Goal: Communication & Community: Share content

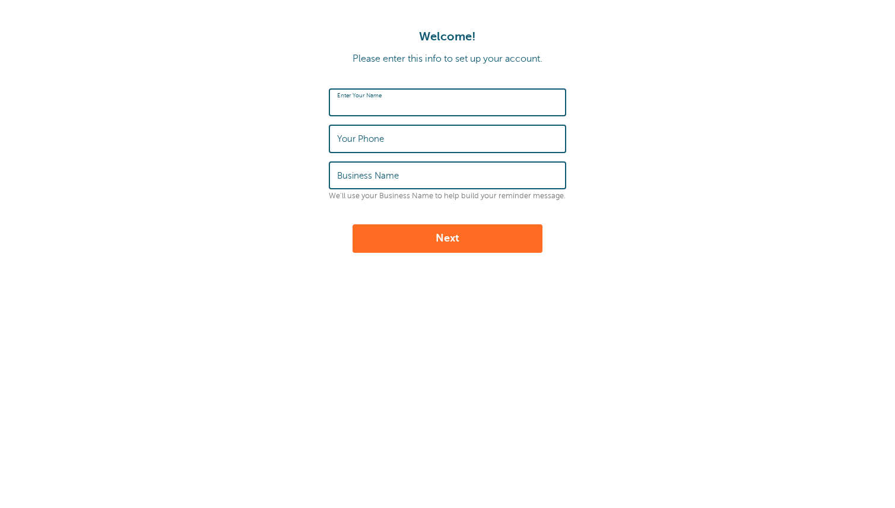
click at [352, 96] on div "Enter Your Name" at bounding box center [447, 102] width 237 height 28
type input "Sabrina Paner"
type input "8436078776"
type input "Southern Crown Partners"
click at [445, 242] on button "Next" at bounding box center [447, 238] width 190 height 28
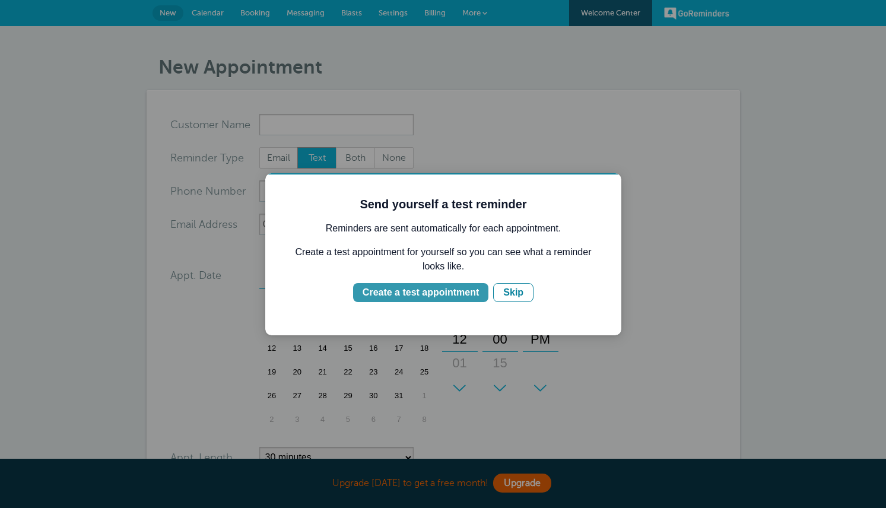
click at [408, 294] on div "Create a test appointment" at bounding box center [421, 292] width 116 height 14
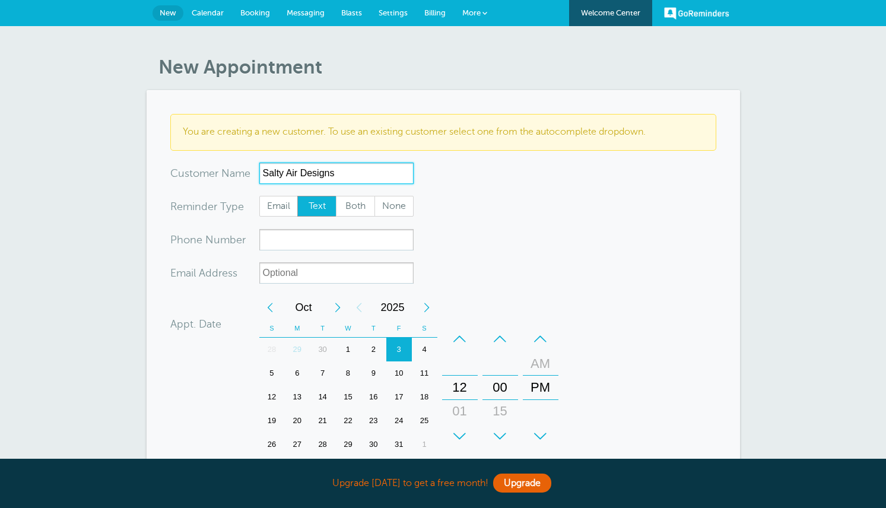
type input "Salty Air Designs"
click at [317, 208] on span "Text" at bounding box center [317, 206] width 38 height 20
click at [297, 196] on input "Text" at bounding box center [297, 195] width 1 height 1
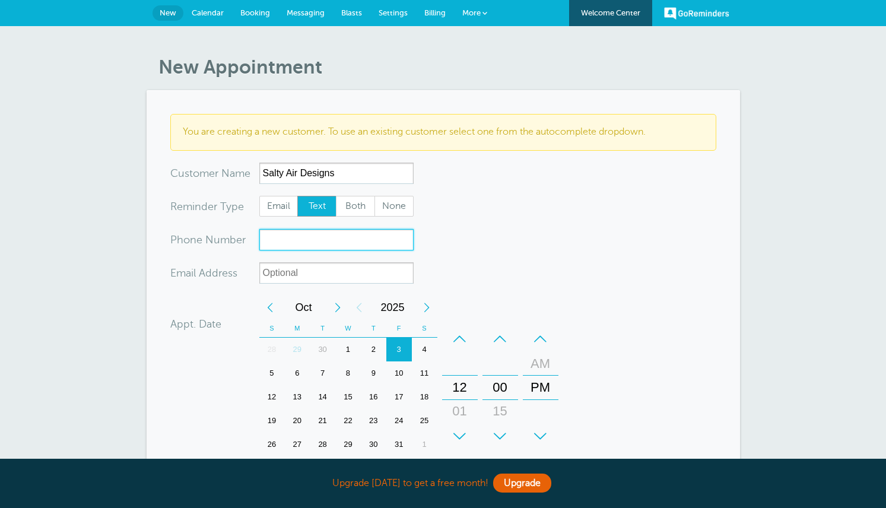
click at [289, 240] on input "xxx-no-autofill" at bounding box center [336, 239] width 154 height 21
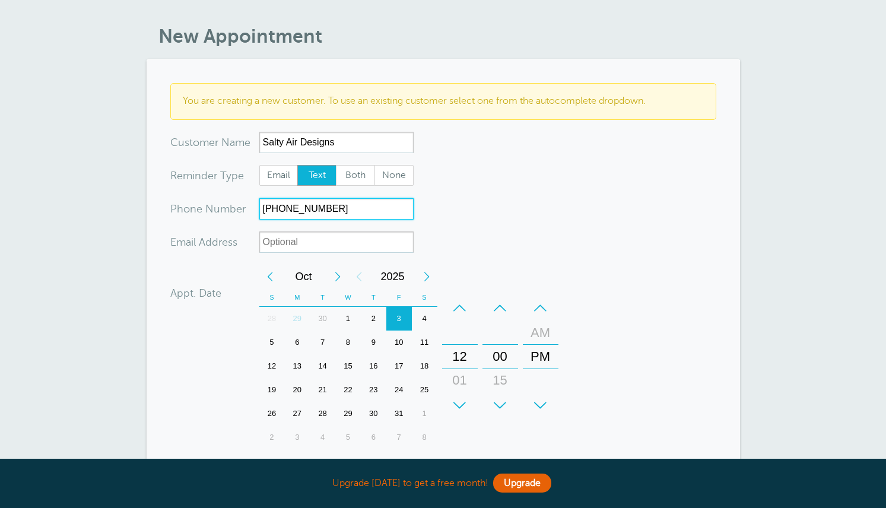
scroll to position [59, 0]
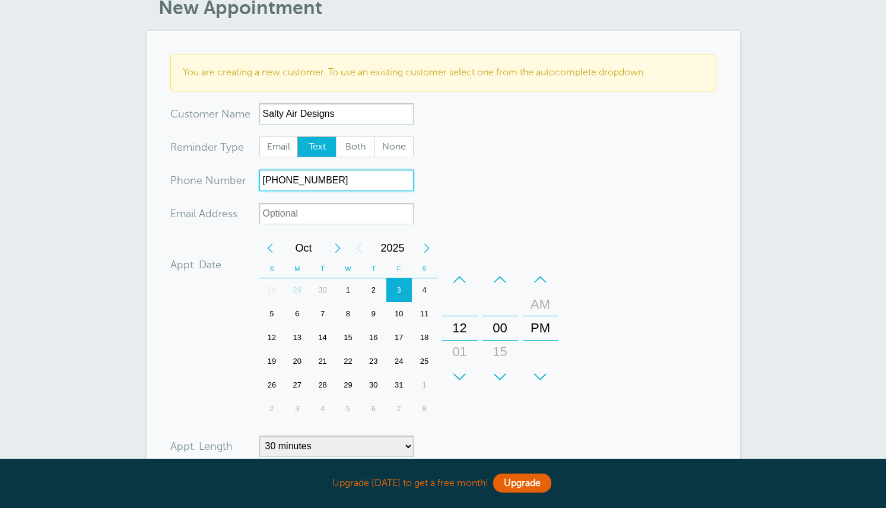
click at [268, 248] on div "Previous Month" at bounding box center [269, 248] width 21 height 24
click at [299, 384] on div "29" at bounding box center [297, 385] width 26 height 24
click at [462, 375] on div "+" at bounding box center [460, 377] width 36 height 24
click at [456, 279] on div "–" at bounding box center [460, 280] width 36 height 24
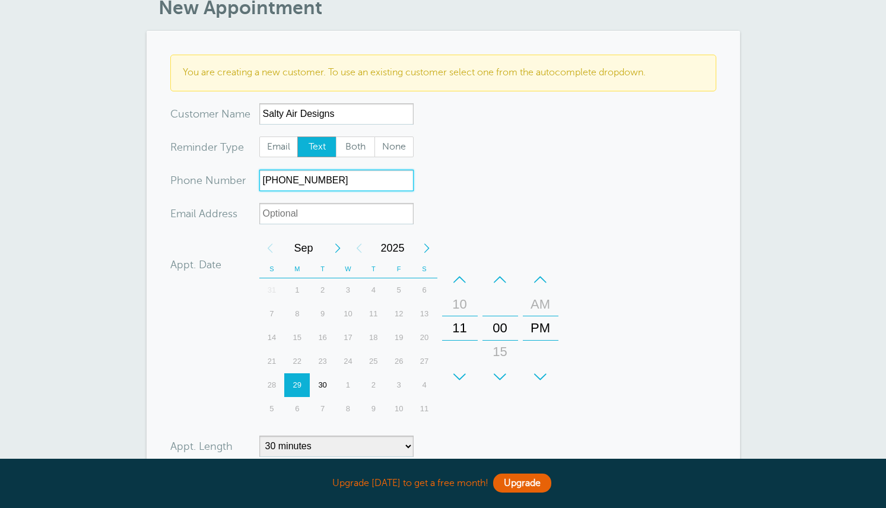
click at [501, 275] on div "–" at bounding box center [500, 280] width 36 height 24
click at [500, 379] on div "+" at bounding box center [500, 377] width 36 height 24
click at [499, 277] on div "–" at bounding box center [500, 280] width 36 height 24
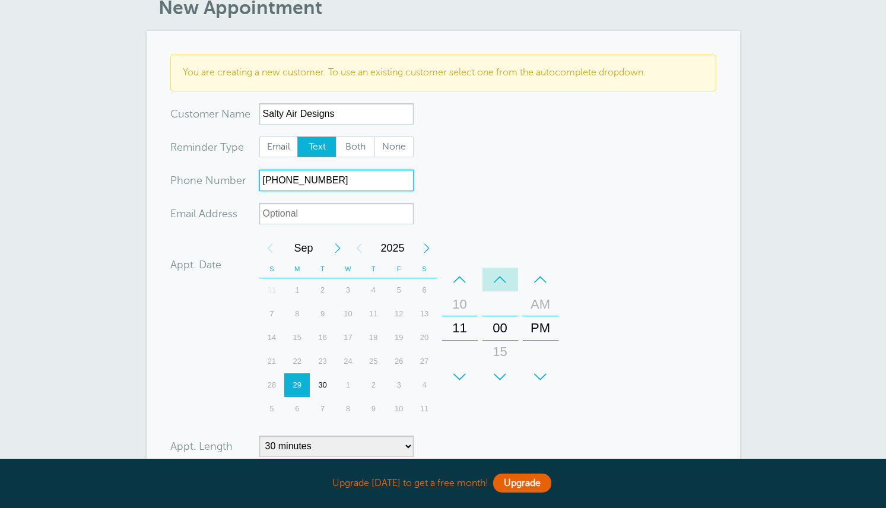
click at [499, 277] on div "–" at bounding box center [500, 280] width 36 height 24
click at [498, 378] on div "+" at bounding box center [500, 377] width 36 height 24
click at [537, 330] on div "PM" at bounding box center [540, 328] width 28 height 24
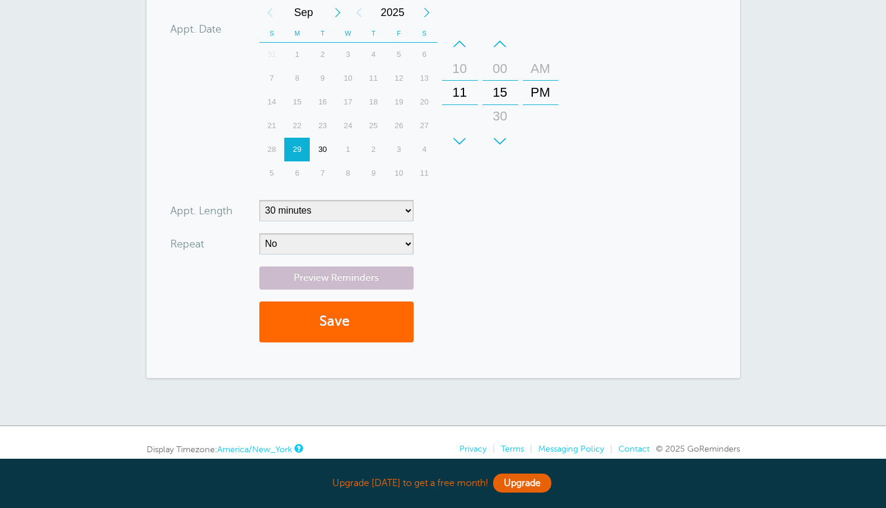
scroll to position [297, 0]
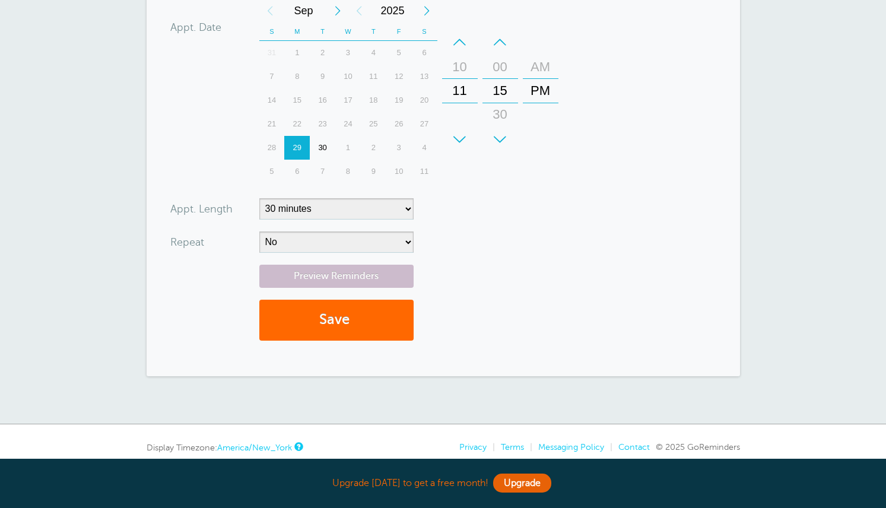
type input "843-737-3665"
click at [408, 210] on select "5 minutes 10 minutes 15 minutes 20 minutes 25 minutes 30 minutes 35 minutes 40 …" at bounding box center [336, 208] width 154 height 21
click at [589, 228] on form "You are creating a new customer. To use an existing customer select one from th…" at bounding box center [443, 84] width 546 height 535
click at [403, 209] on select "5 minutes 10 minutes 15 minutes 20 minutes 25 minutes 30 minutes 35 minutes 40 …" at bounding box center [336, 208] width 154 height 21
select select
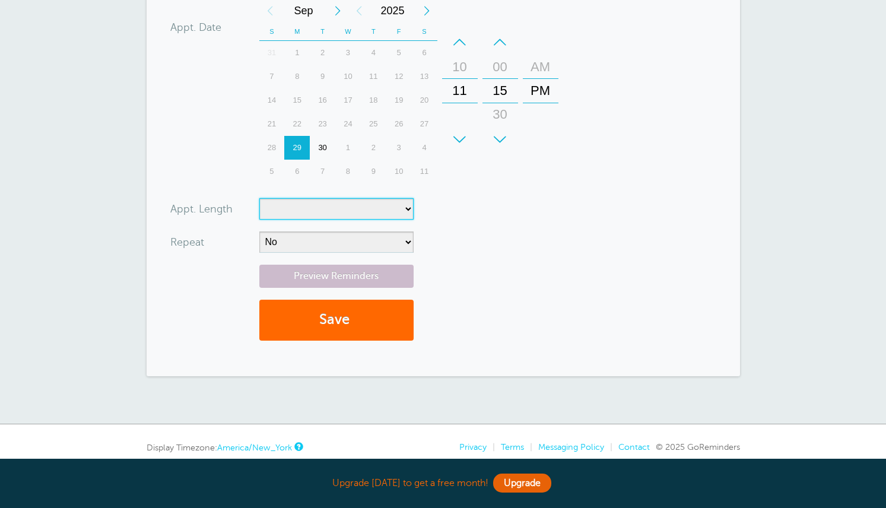
click at [259, 198] on select "5 minutes 10 minutes 15 minutes 20 minutes 25 minutes 30 minutes 35 minutes 40 …" at bounding box center [336, 208] width 154 height 21
click at [554, 257] on form "You are creating a new customer. To use an existing customer select one from th…" at bounding box center [443, 84] width 546 height 535
click at [409, 242] on select "No Daily Weekly Every 2 weeks Every 3 weeks Every 4 weeks Monthly Every 5 weeks…" at bounding box center [336, 241] width 154 height 21
select select "RRULE:FREQ=WEEKLY"
click at [259, 231] on select "No Daily Weekly Every 2 weeks Every 3 weeks Every 4 weeks Monthly Every 5 weeks…" at bounding box center [336, 241] width 154 height 21
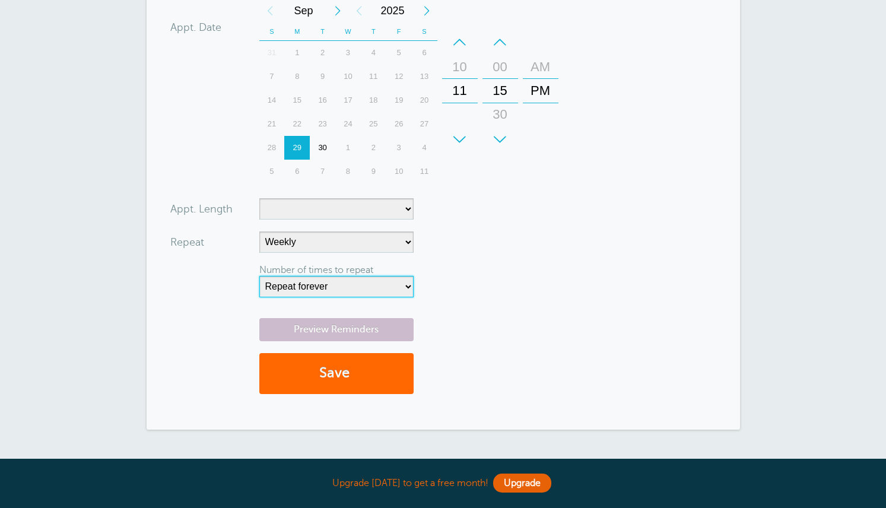
click at [408, 288] on select "Repeat forever 2 3 4 5 6 7 8 9 10 11 12 13 14 15 16 17 18 19 20" at bounding box center [336, 286] width 154 height 21
select select "2"
click at [259, 276] on select "Repeat forever 2 3 4 5 6 7 8 9 10 11 12 13 14 15 16 17 18 19 20" at bounding box center [336, 286] width 154 height 21
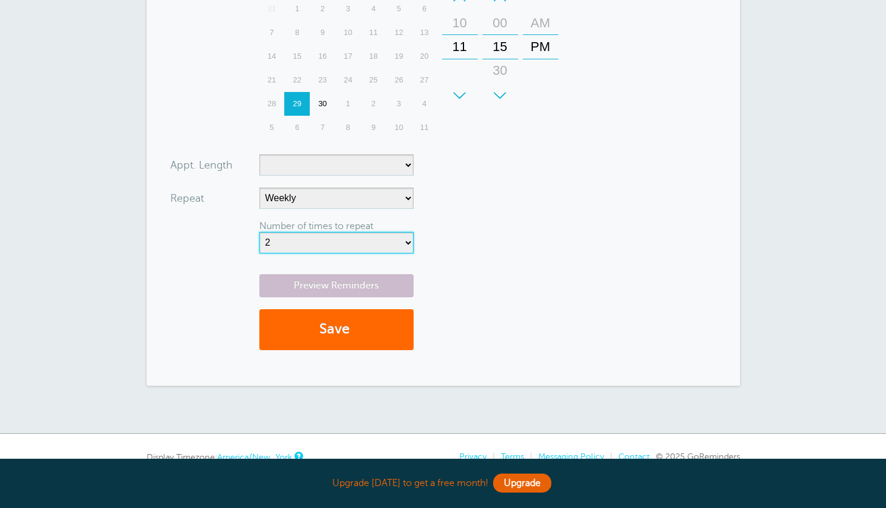
scroll to position [356, 0]
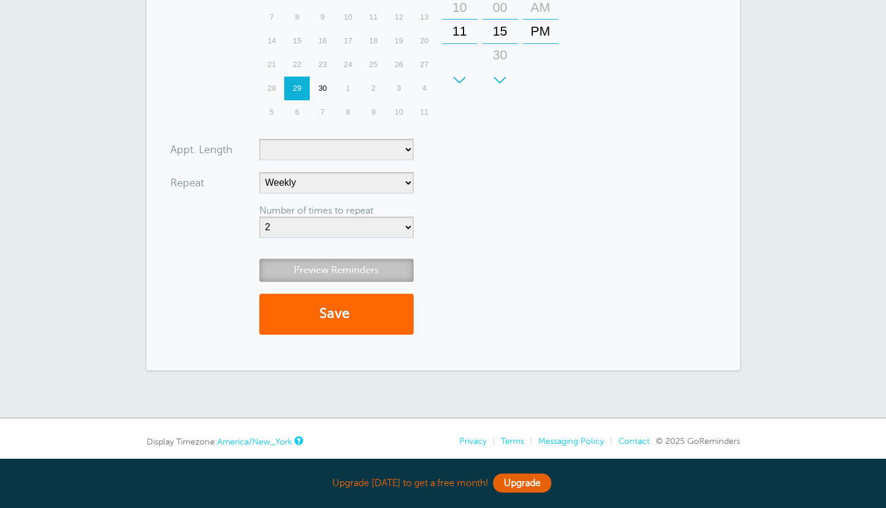
click at [341, 268] on link "Preview Reminders" at bounding box center [336, 270] width 154 height 23
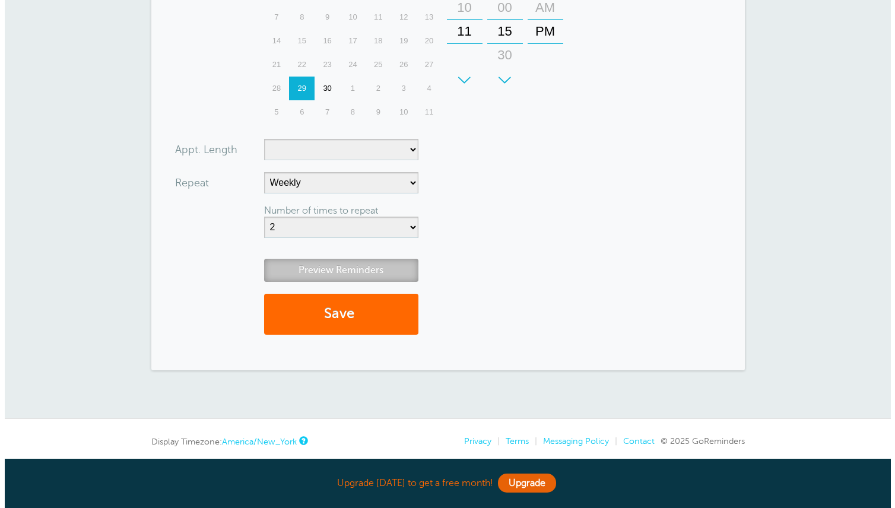
scroll to position [266, 0]
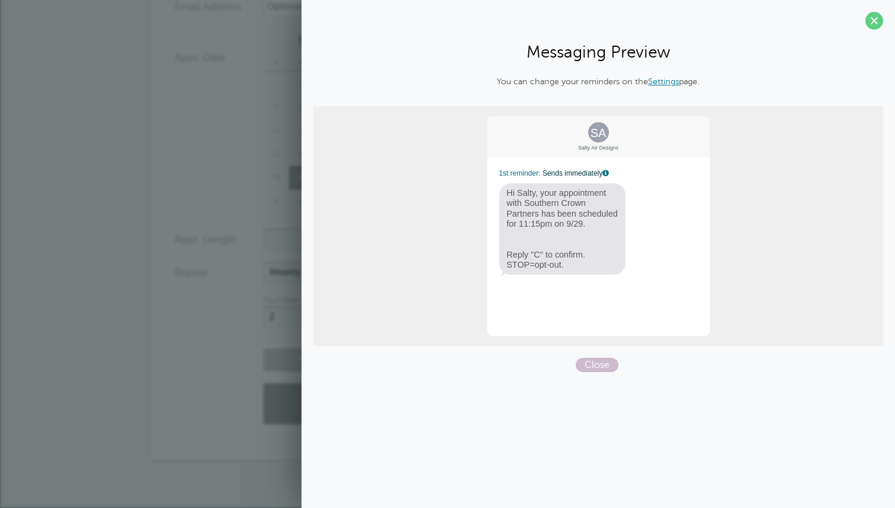
click at [664, 80] on link "Settings" at bounding box center [663, 81] width 31 height 9
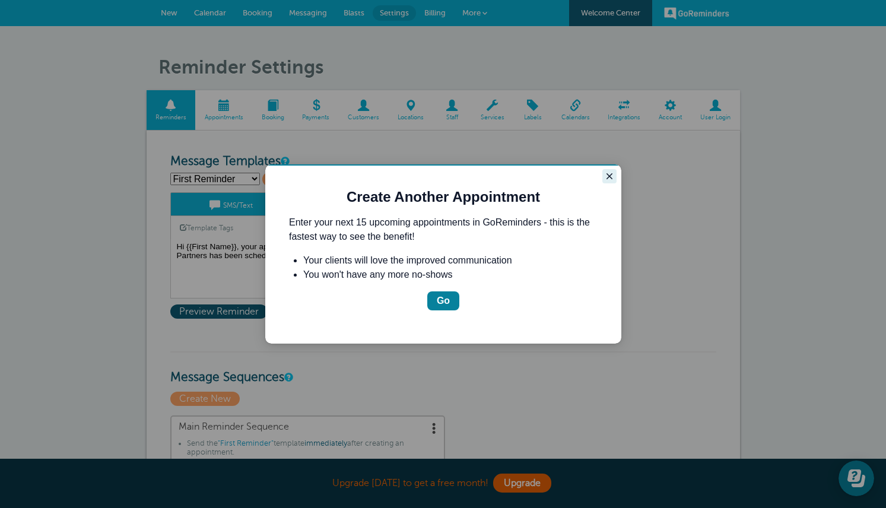
click at [611, 177] on icon "Close guide" at bounding box center [609, 176] width 6 height 6
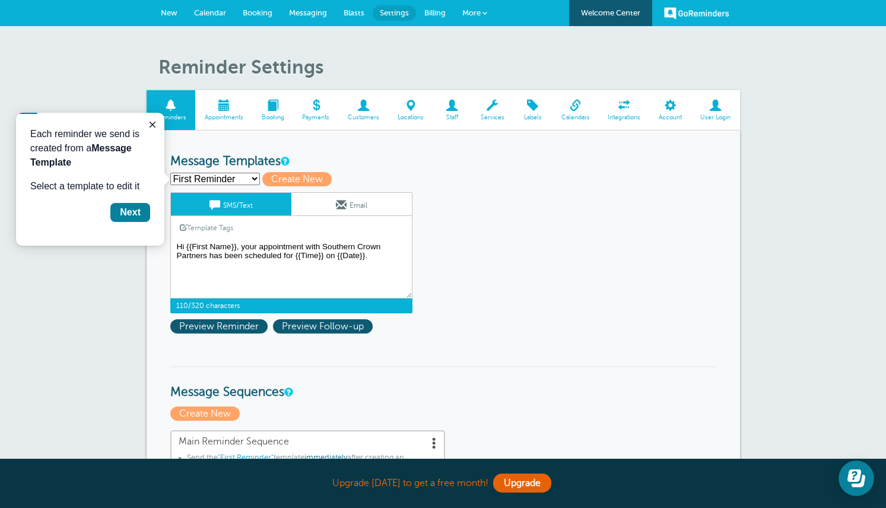
click at [192, 247] on textarea "Hi {{First Name}}, your appointment with Southern Crown Partners has been sched…" at bounding box center [291, 268] width 242 height 59
drag, startPoint x: 177, startPoint y: 242, endPoint x: 377, endPoint y: 263, distance: 201.2
click at [377, 263] on textarea "Hi {{First Name}}, your appointment with Southern Crown Partners has been sched…" at bounding box center [291, 268] width 242 height 59
click at [323, 277] on textarea "Hi {{First Name}}, your appointment with Southern Crown Partners has been sched…" at bounding box center [291, 268] width 242 height 59
drag, startPoint x: 322, startPoint y: 243, endPoint x: 170, endPoint y: 251, distance: 151.5
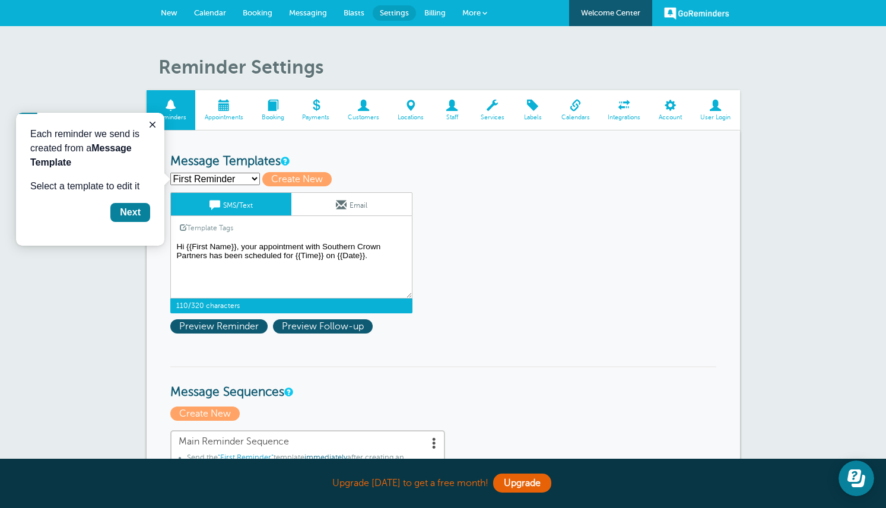
click at [170, 251] on textarea "Hi {{First Name}}, your appointment with Southern Crown Partners has been sched…" at bounding box center [291, 268] width 242 height 59
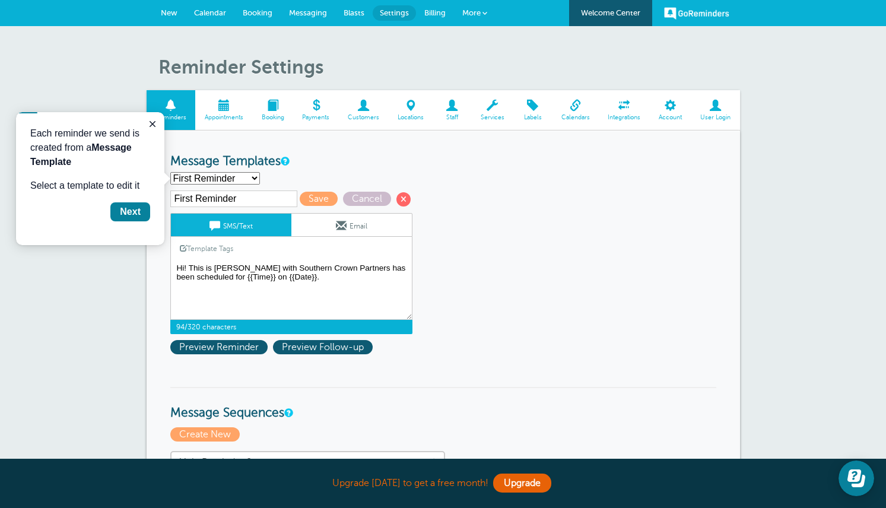
click at [353, 266] on textarea "Hi {{First Name}}, your appointment with Southern Crown Partners has been sched…" at bounding box center [291, 289] width 242 height 59
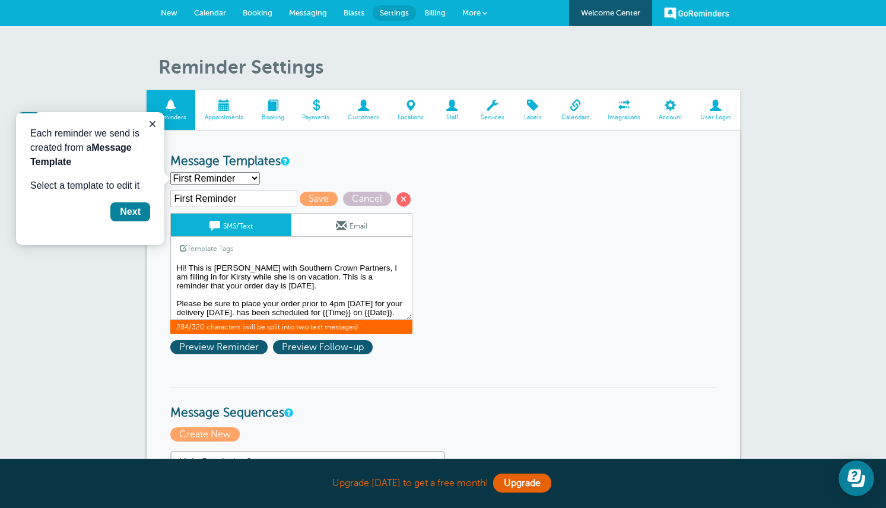
scroll to position [18, 0]
drag, startPoint x: 283, startPoint y: 292, endPoint x: 378, endPoint y: 301, distance: 95.4
click at [378, 301] on textarea "Hi {{First Name}}, your appointment with Southern Crown Partners has been sched…" at bounding box center [291, 289] width 242 height 59
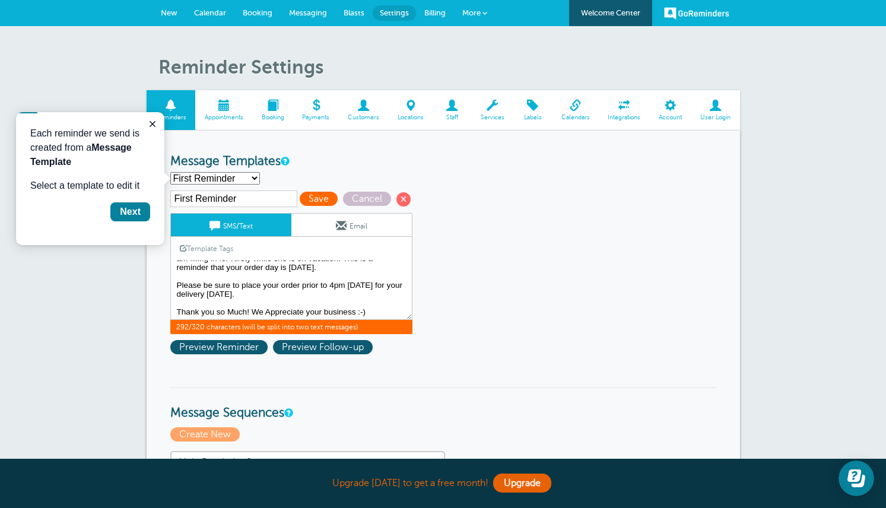
type textarea "Hi! This is [PERSON_NAME] with Southern Crown Partners, I am filling in for Kir…"
click at [316, 199] on span "Save" at bounding box center [319, 199] width 38 height 14
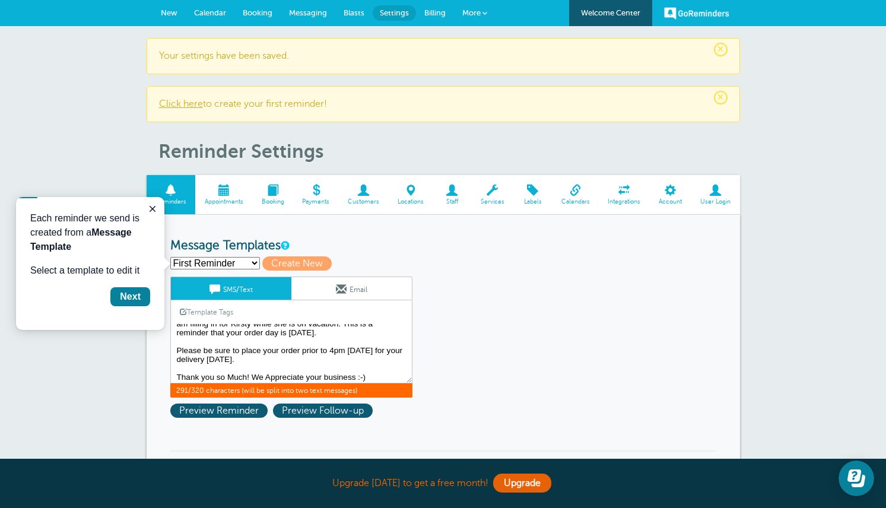
scroll to position [18, 0]
click at [155, 208] on icon "Close guide" at bounding box center [152, 208] width 9 height 9
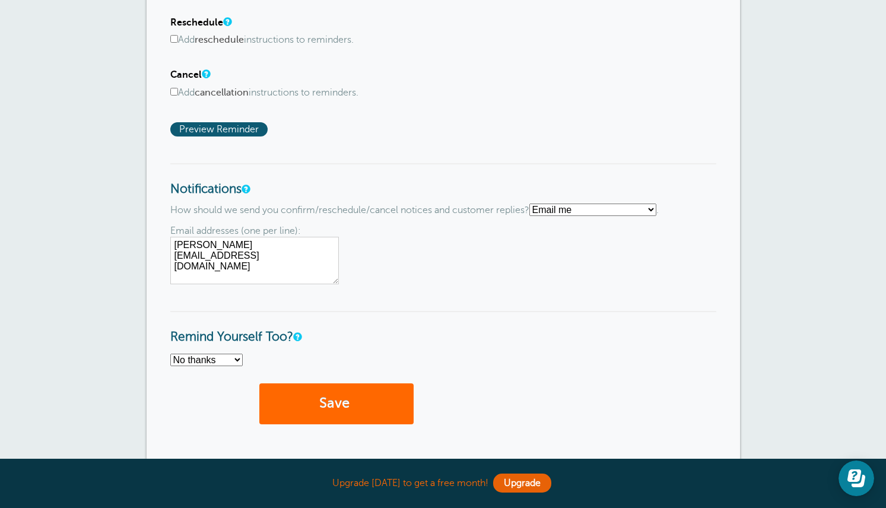
scroll to position [890, 0]
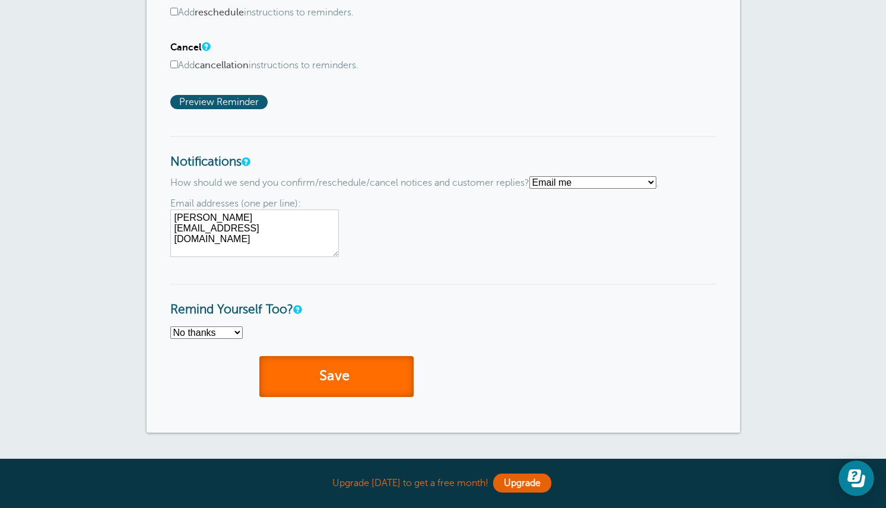
click at [319, 386] on button "Save" at bounding box center [336, 376] width 154 height 41
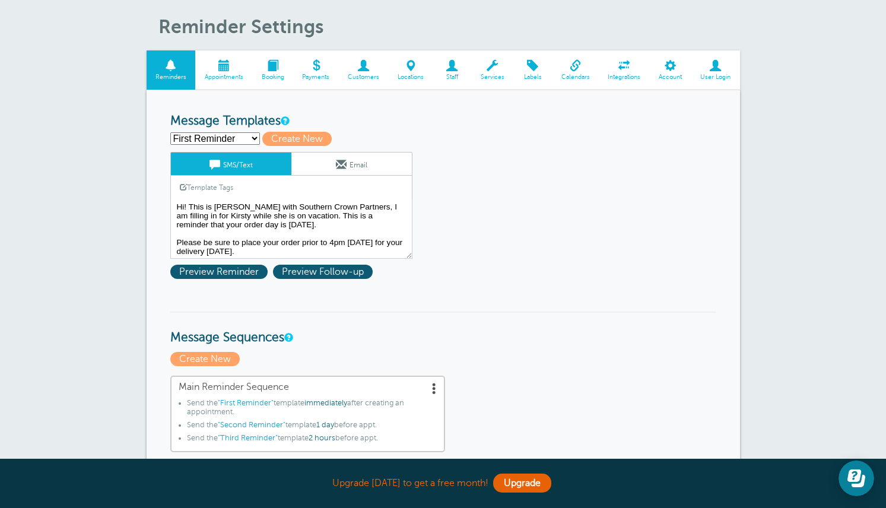
scroll to position [119, 0]
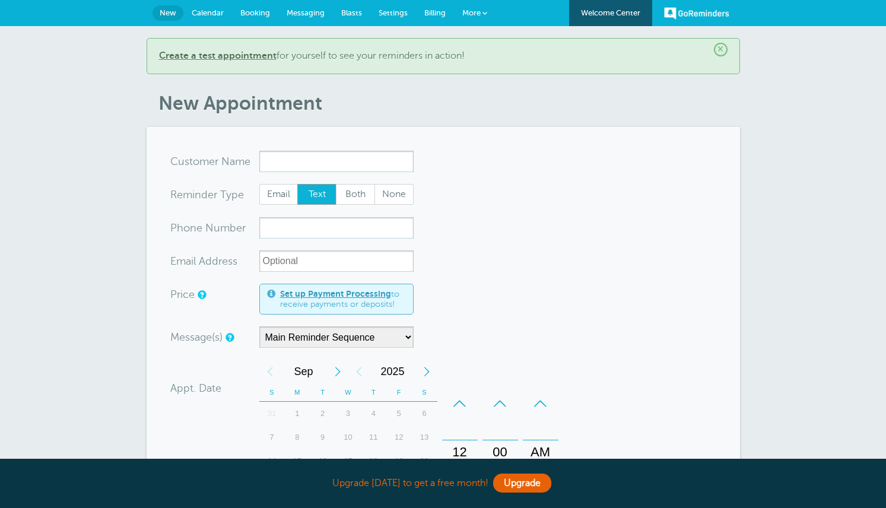
click at [483, 12] on span at bounding box center [484, 13] width 5 height 5
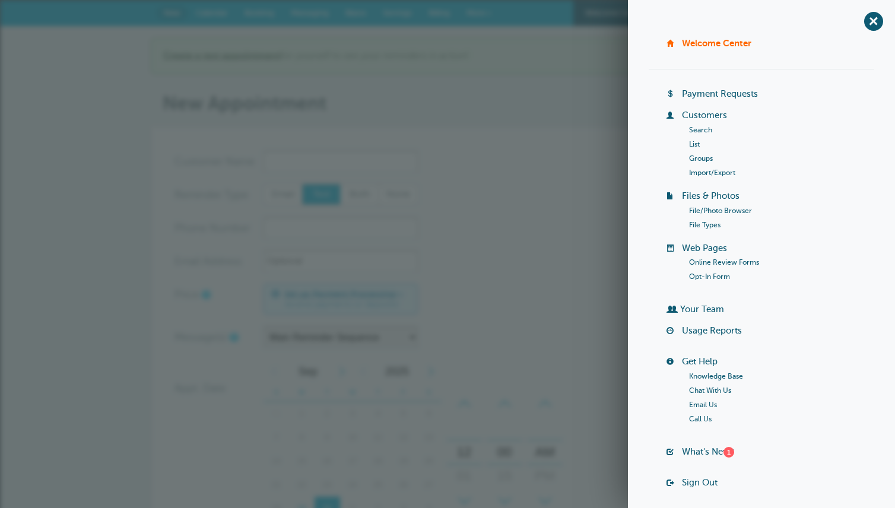
click at [701, 130] on link "Search" at bounding box center [700, 130] width 23 height 8
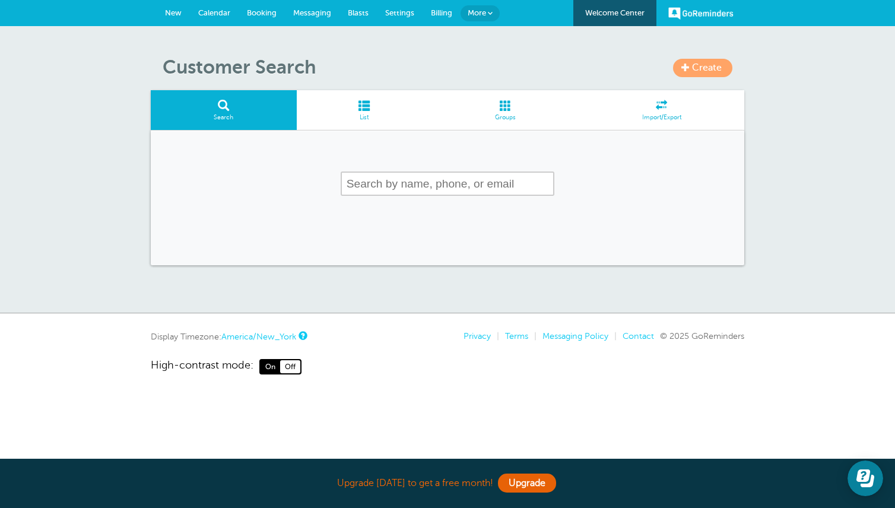
click at [345, 186] on input "text" at bounding box center [448, 183] width 214 height 24
type input "Salty Air Design"
click at [692, 68] on span "Create" at bounding box center [707, 67] width 30 height 11
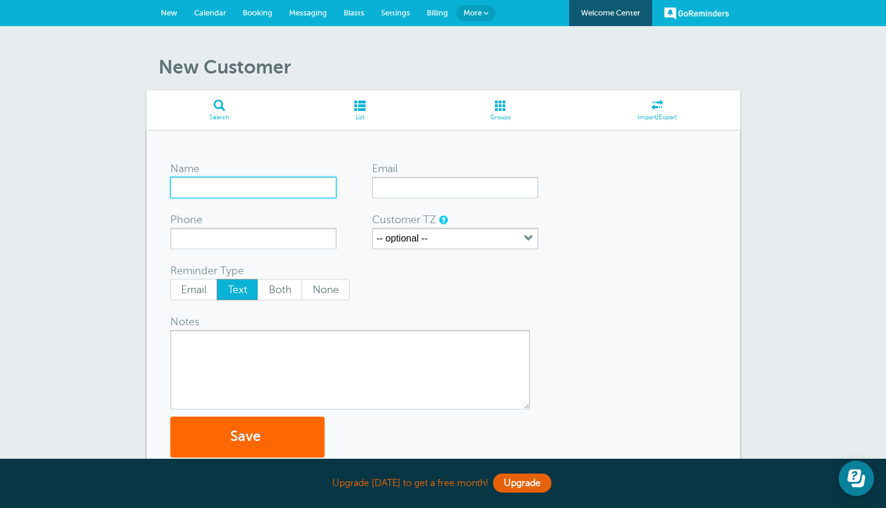
click at [182, 190] on input "Name" at bounding box center [253, 187] width 166 height 21
type input "Salty Air Designs"
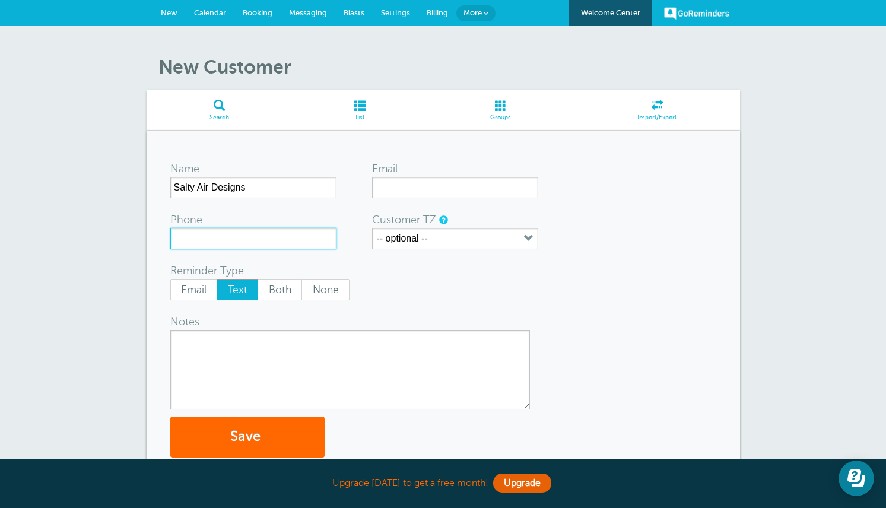
click at [179, 245] on input "Phone" at bounding box center [253, 238] width 166 height 21
type input "8437373665"
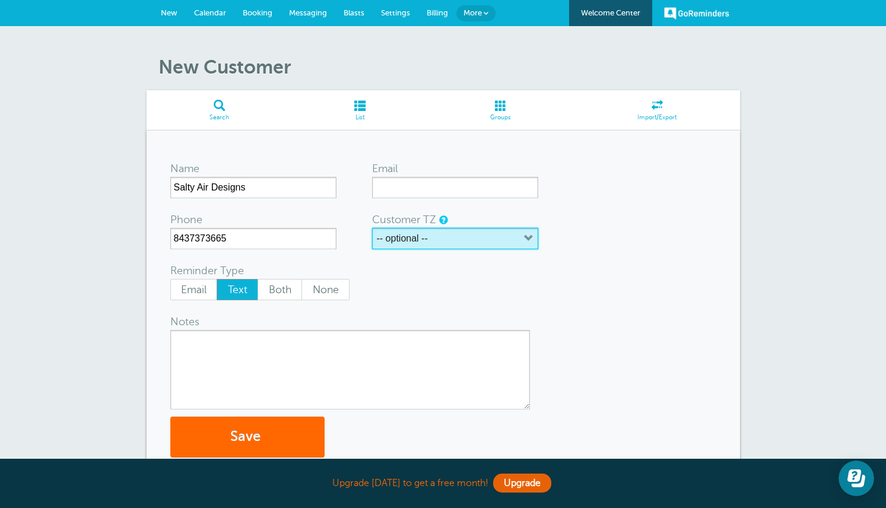
click at [529, 240] on icon "button" at bounding box center [528, 238] width 9 height 9
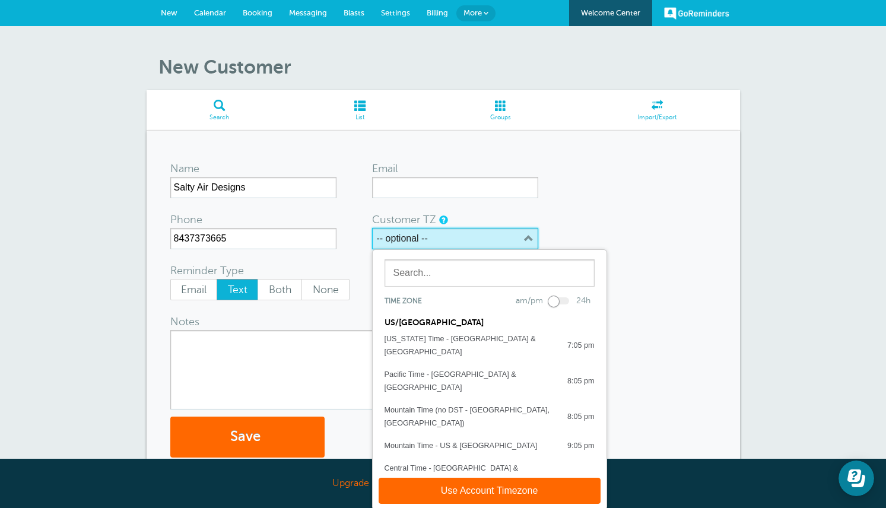
click at [529, 240] on icon "button" at bounding box center [528, 238] width 9 height 9
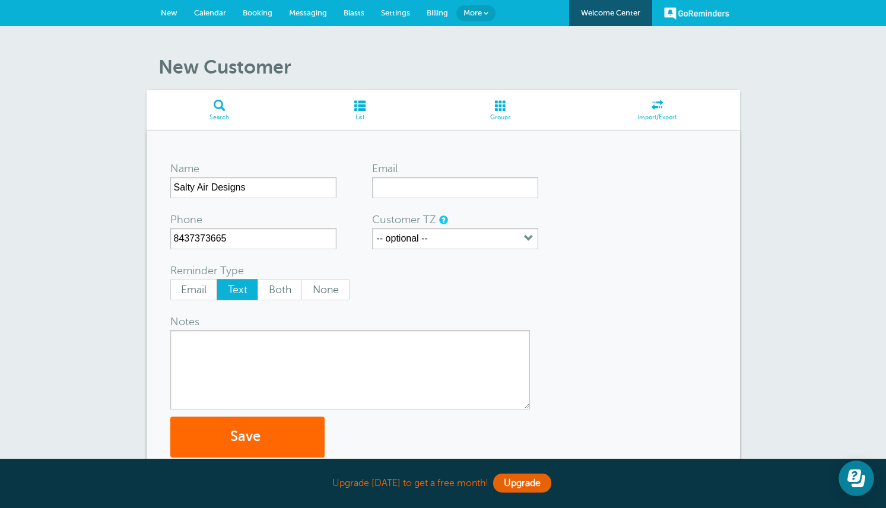
click at [231, 290] on span "Text" at bounding box center [237, 289] width 40 height 20
click at [217, 279] on input "Text" at bounding box center [216, 278] width 1 height 1
click at [188, 340] on textarea "Notes" at bounding box center [350, 370] width 360 height 80
click at [510, 415] on form "Name Salty Air Designs Email Phone 8437373665 Customer TZ -- optional -- Time z…" at bounding box center [443, 305] width 546 height 303
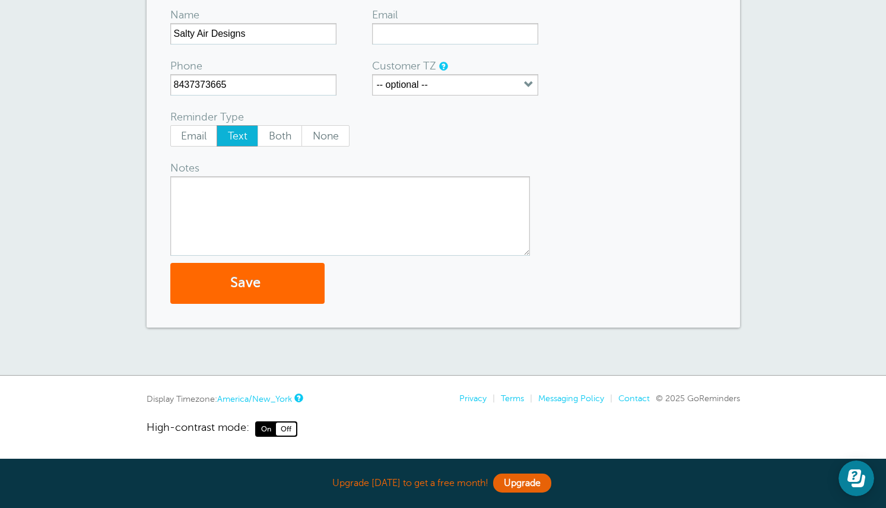
click at [212, 202] on textarea "Notes" at bounding box center [350, 216] width 360 height 80
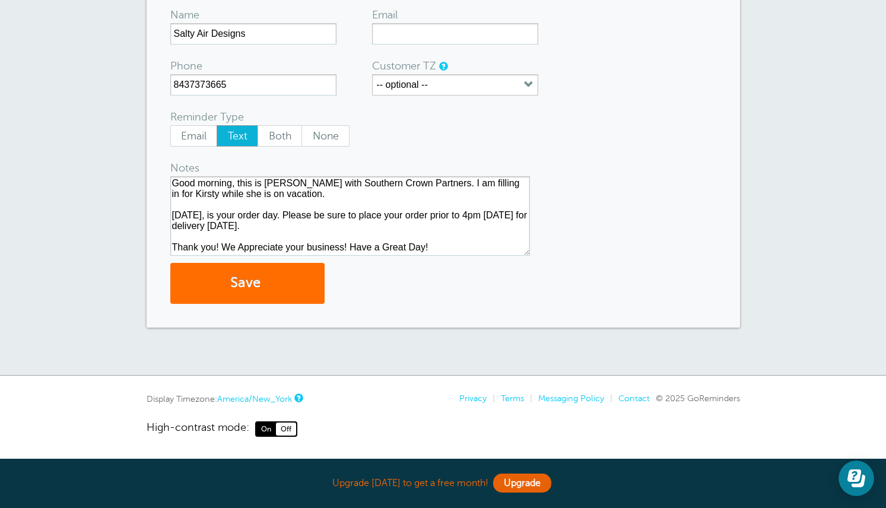
type textarea "Good morning, this is Sabrina with Southern Crown Partners. I am filling in for…"
click at [253, 284] on button "Save" at bounding box center [247, 283] width 154 height 41
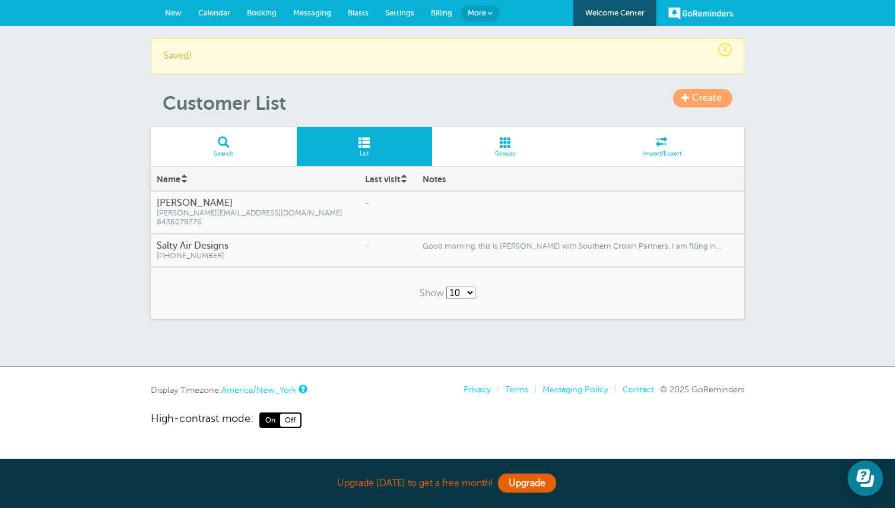
click at [317, 13] on span "Messaging" at bounding box center [312, 12] width 38 height 9
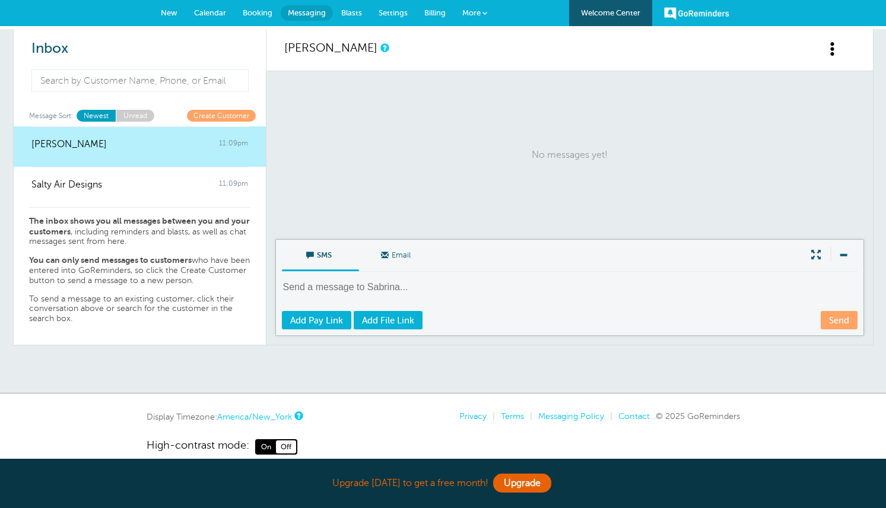
click at [697, 14] on link "GoReminders" at bounding box center [696, 13] width 65 height 26
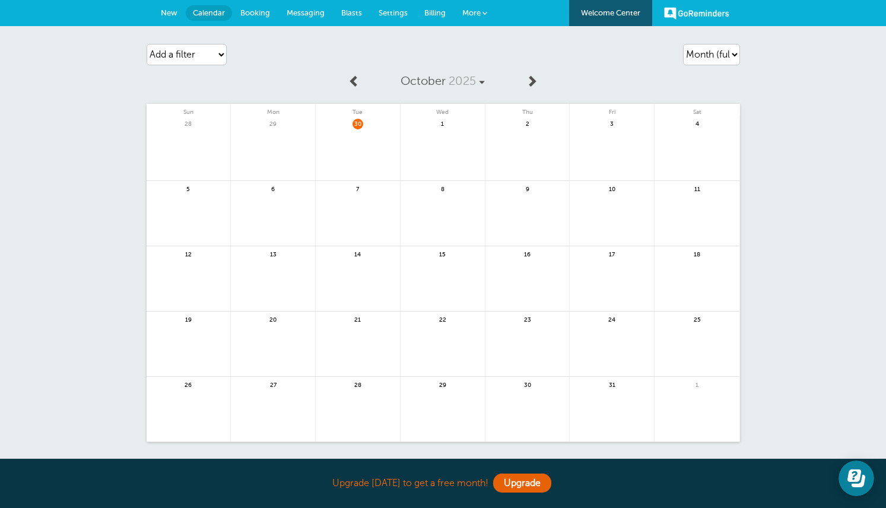
click at [167, 12] on span "New" at bounding box center [169, 12] width 17 height 9
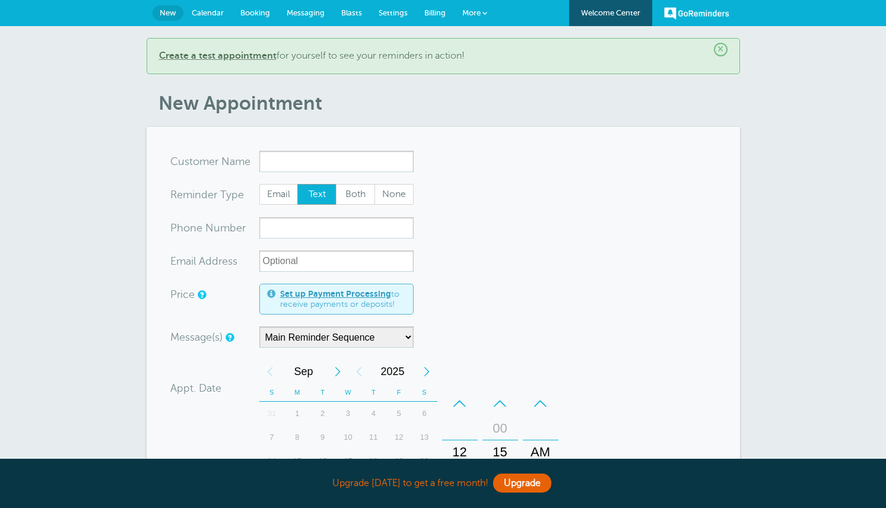
click at [254, 11] on span "Booking" at bounding box center [255, 12] width 30 height 9
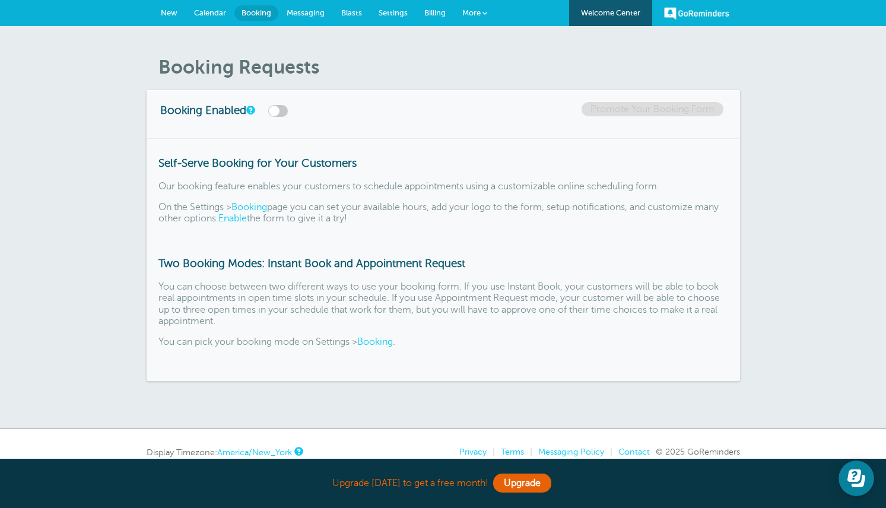
click at [297, 14] on span "Messaging" at bounding box center [306, 12] width 38 height 9
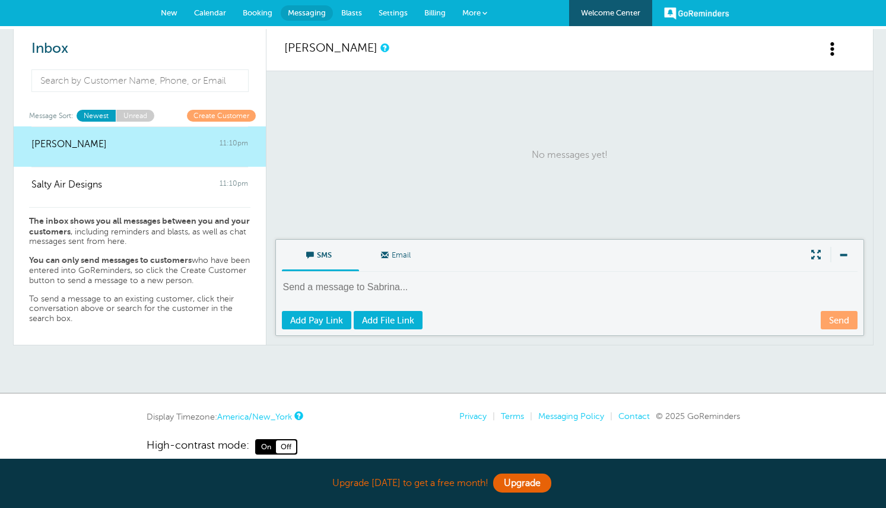
click at [134, 110] on div "Inbox Message Sort: Newest Unread Create Customer [PERSON_NAME] 11:10pm Salty A…" at bounding box center [140, 187] width 253 height 316
click at [134, 116] on link "Unread" at bounding box center [135, 115] width 39 height 11
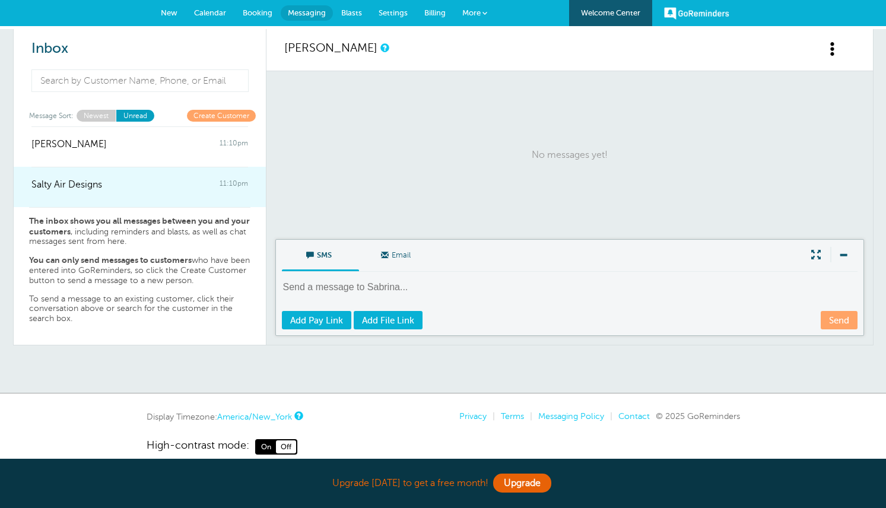
click at [115, 196] on link "Salty Air Designs 11:10pm" at bounding box center [140, 187] width 252 height 40
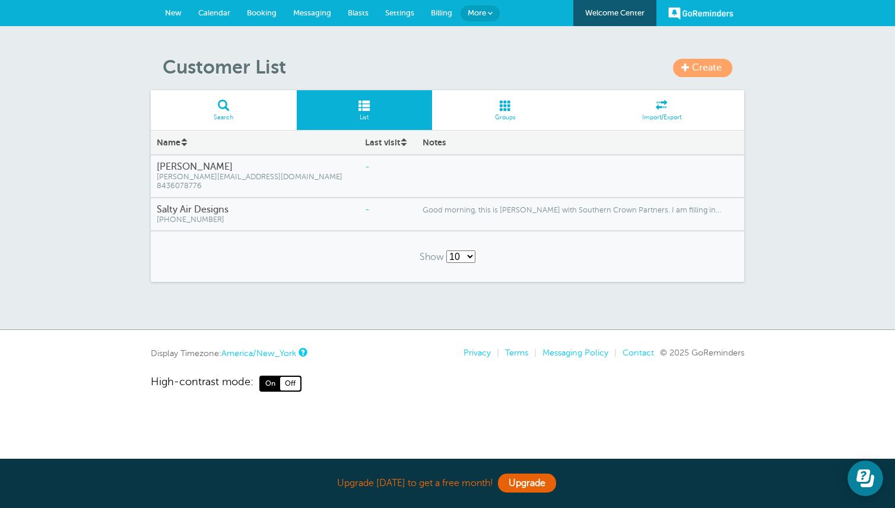
click at [307, 12] on span "Messaging" at bounding box center [312, 12] width 38 height 9
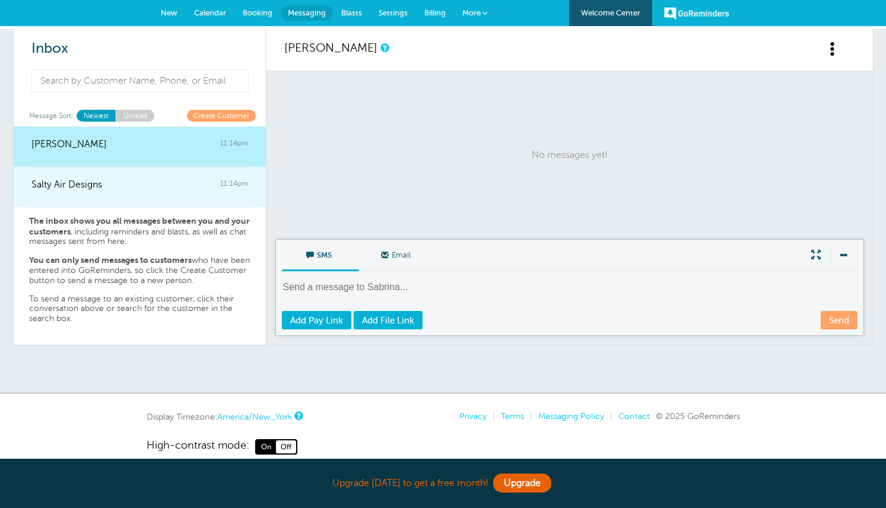
click at [164, 194] on div at bounding box center [139, 192] width 217 height 5
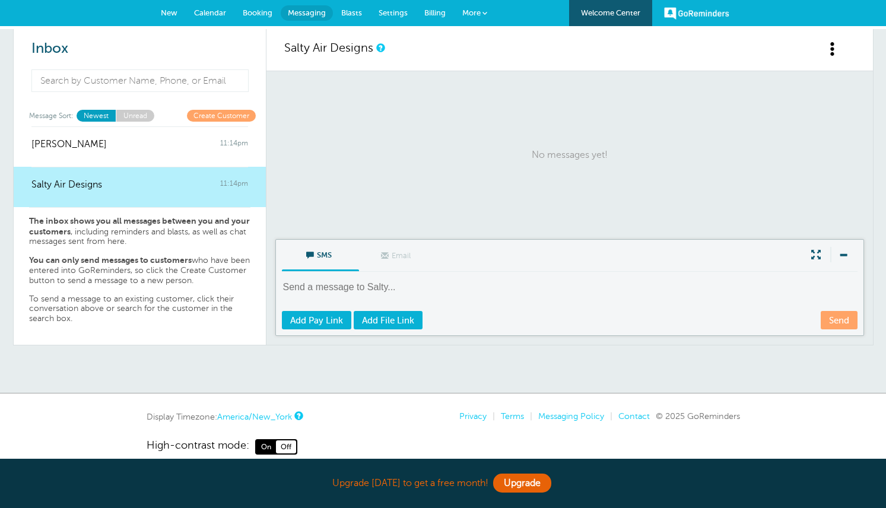
click at [831, 48] on span at bounding box center [832, 49] width 15 height 15
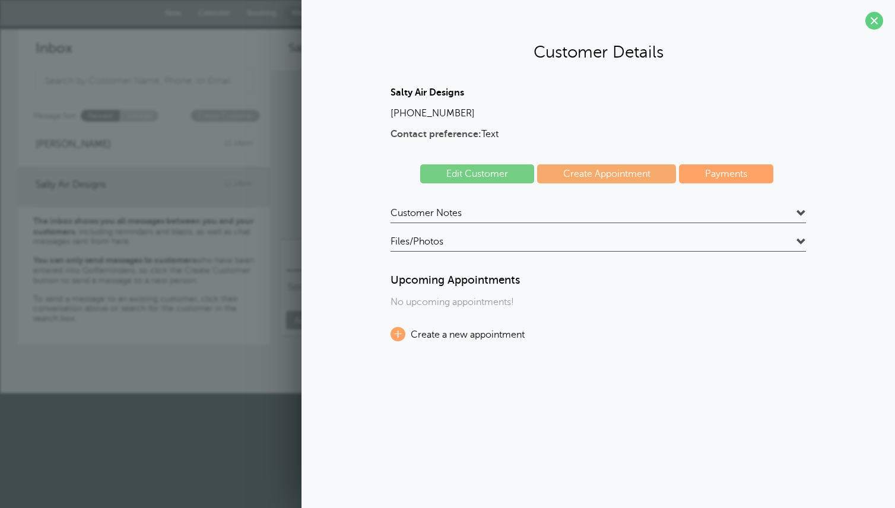
click at [623, 174] on link "Create Appointment" at bounding box center [606, 173] width 139 height 19
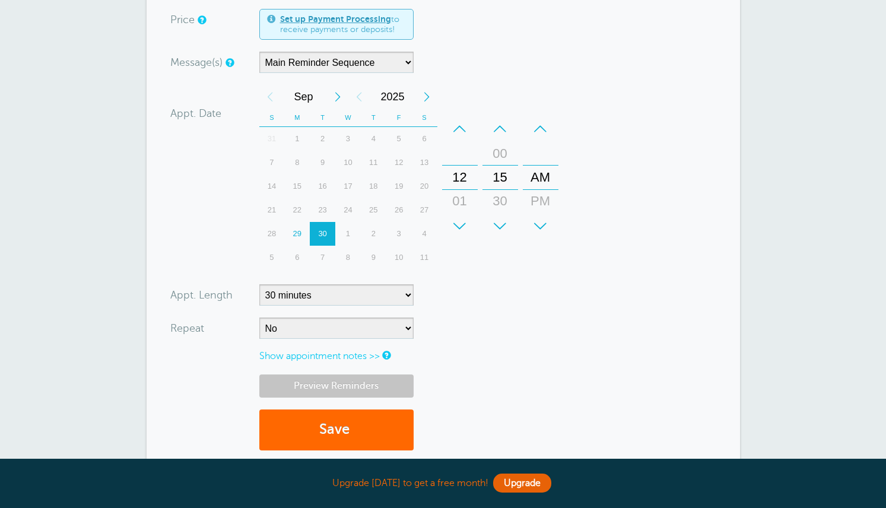
scroll to position [356, 0]
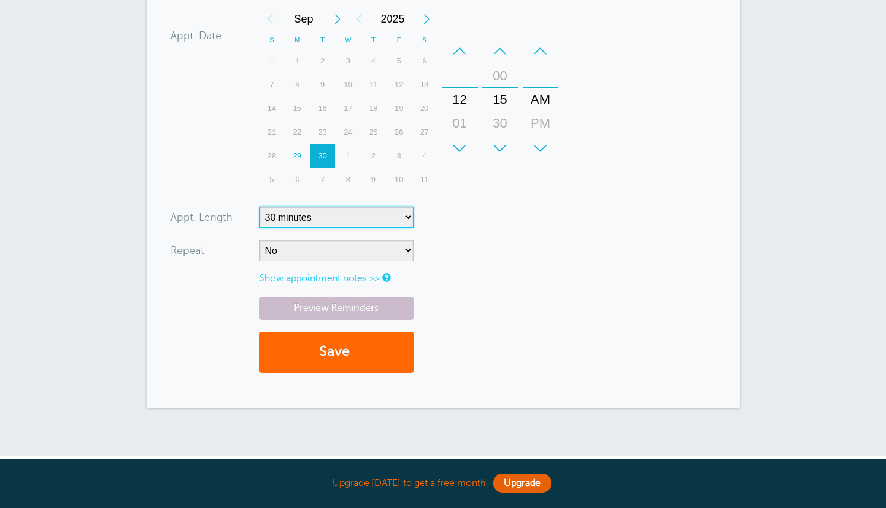
click at [407, 214] on select "5 minutes 10 minutes 15 minutes 20 minutes 25 minutes 30 minutes 35 minutes 40 …" at bounding box center [336, 216] width 154 height 21
select select
click at [259, 206] on select "5 minutes 10 minutes 15 minutes 20 minutes 25 minutes 30 minutes 35 minutes 40 …" at bounding box center [336, 216] width 154 height 21
click at [461, 52] on div "–" at bounding box center [460, 51] width 36 height 24
click at [545, 121] on div "PM" at bounding box center [540, 124] width 28 height 24
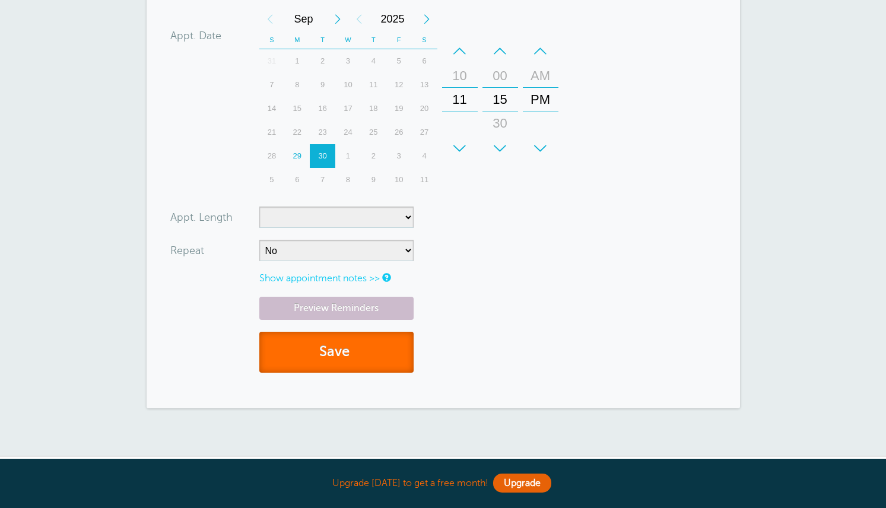
click at [310, 352] on button "Save" at bounding box center [336, 352] width 154 height 41
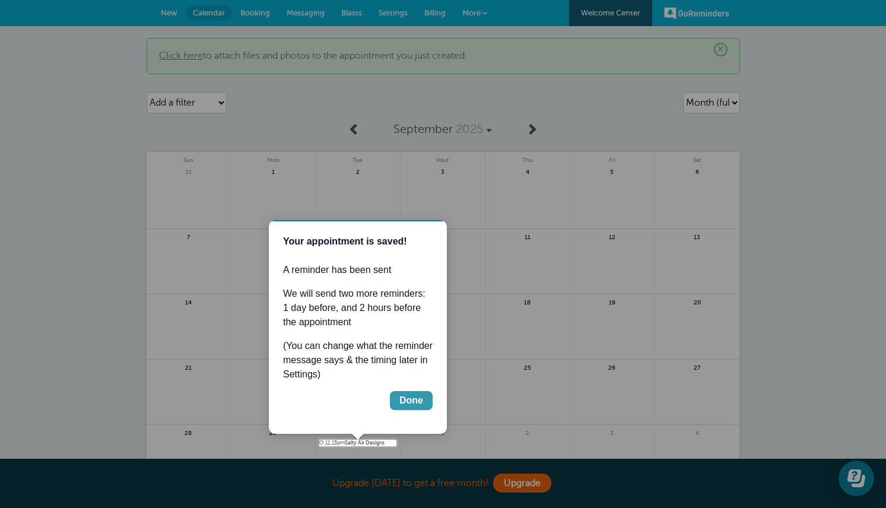
click at [404, 401] on div "Done" at bounding box center [411, 400] width 24 height 14
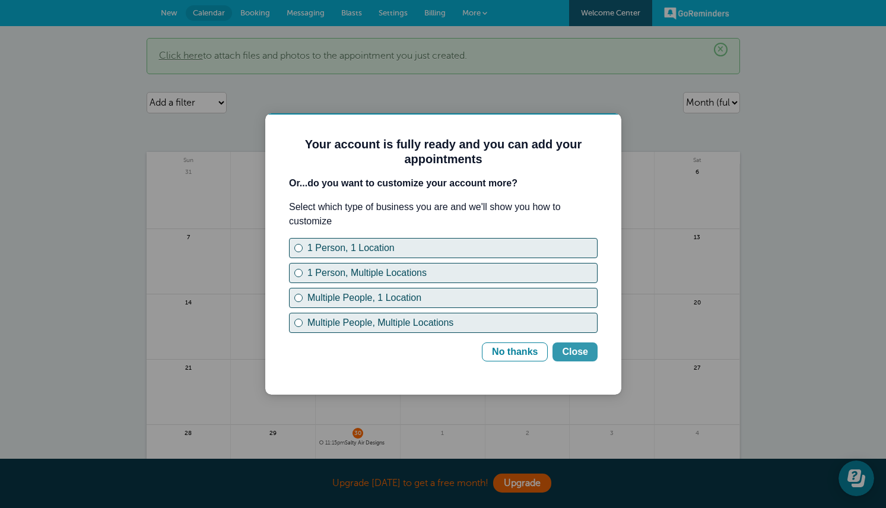
click at [574, 352] on div "Close" at bounding box center [575, 352] width 26 height 14
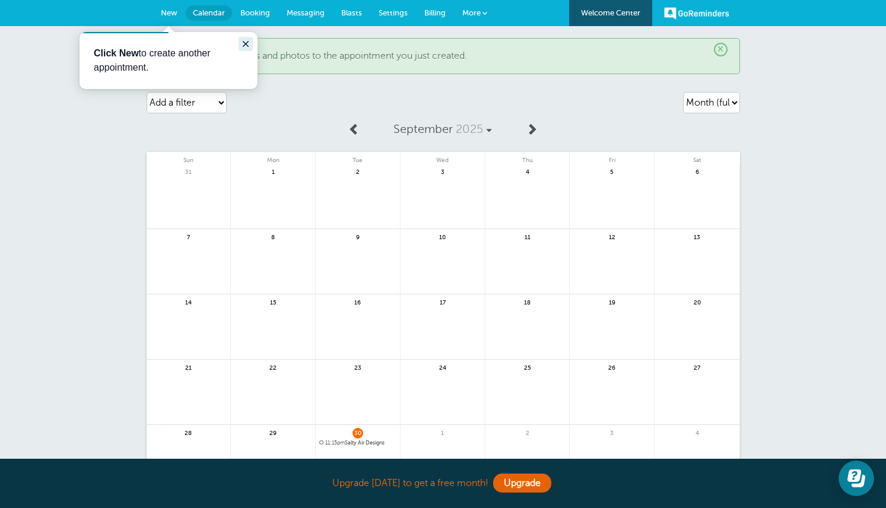
click at [243, 43] on icon "Close guide" at bounding box center [245, 43] width 9 height 9
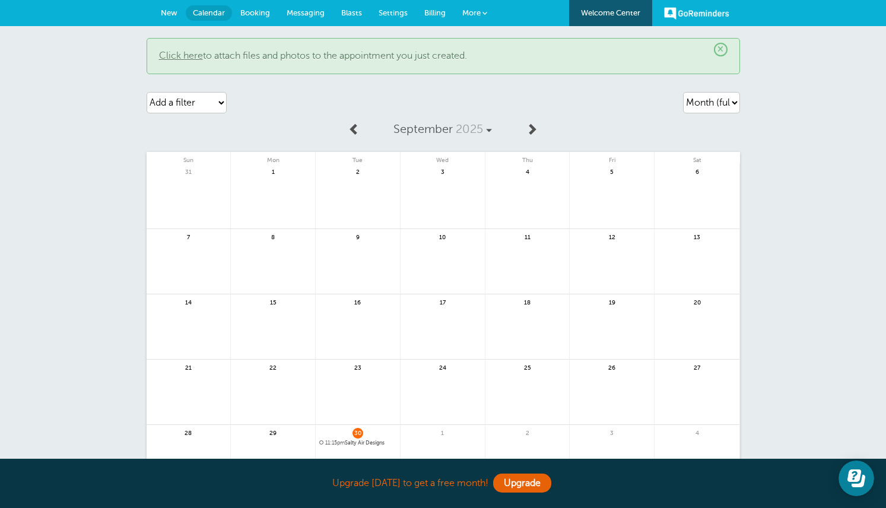
click at [310, 11] on span "Messaging" at bounding box center [306, 12] width 38 height 9
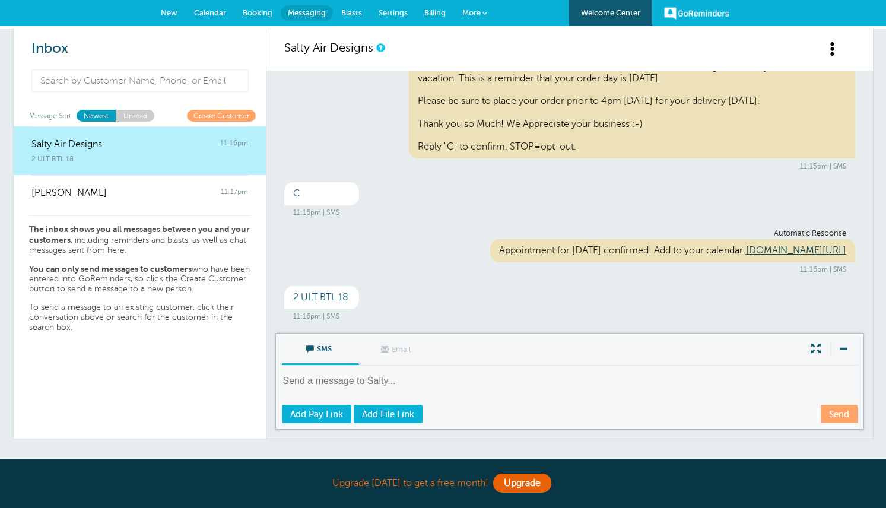
click at [486, 14] on span at bounding box center [484, 13] width 5 height 5
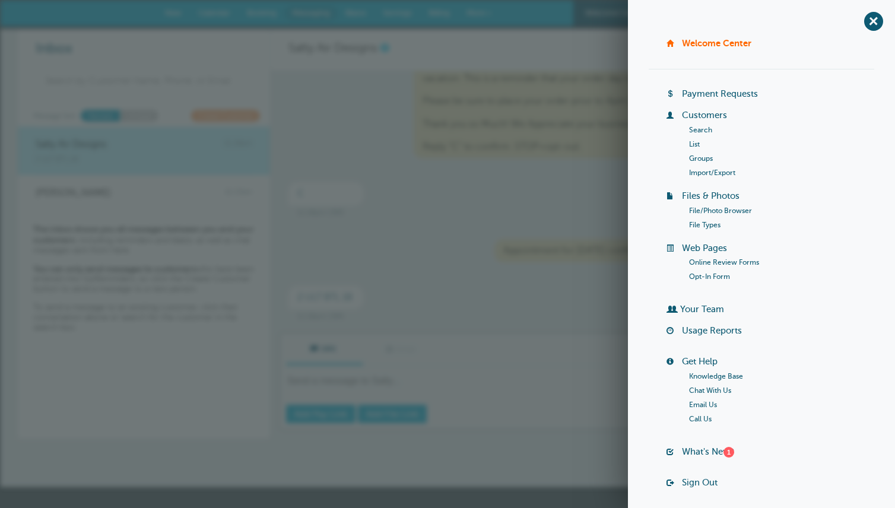
click at [708, 173] on link "Import/Export" at bounding box center [712, 173] width 46 height 8
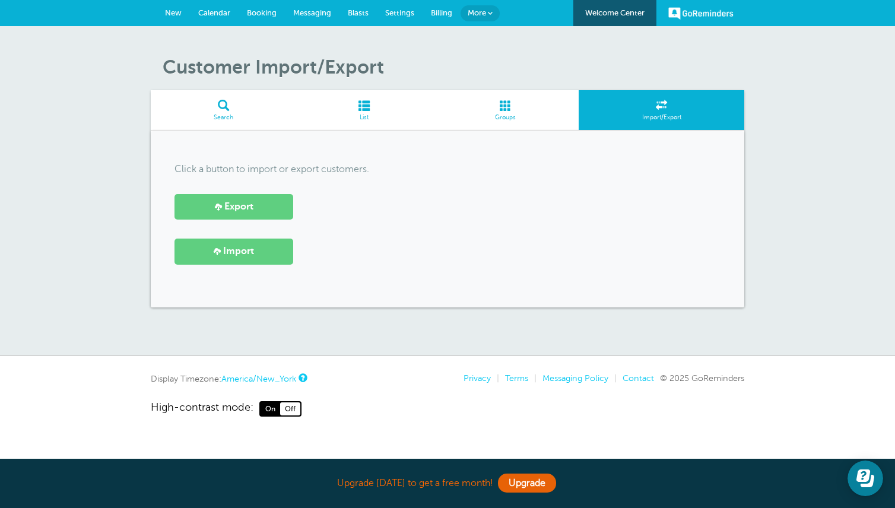
click at [316, 12] on span "Messaging" at bounding box center [312, 12] width 38 height 9
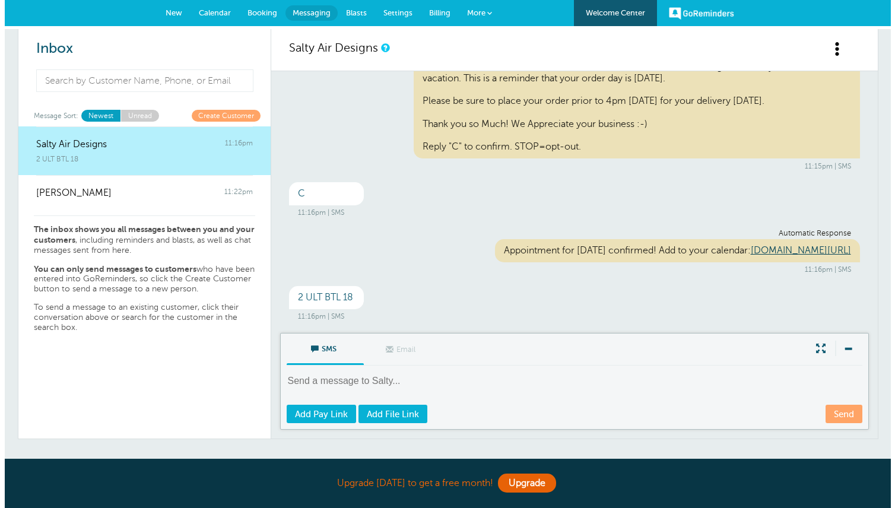
scroll to position [49, 0]
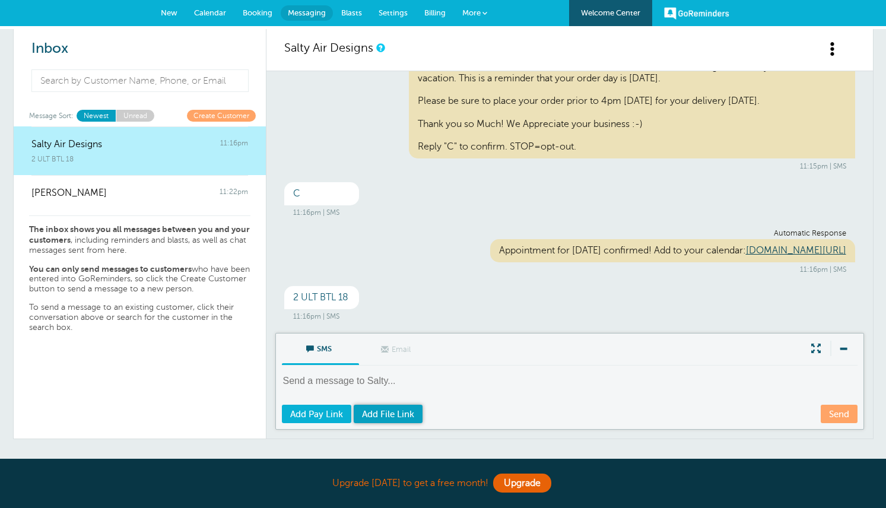
click at [394, 416] on span "Add File Link" at bounding box center [388, 413] width 52 height 9
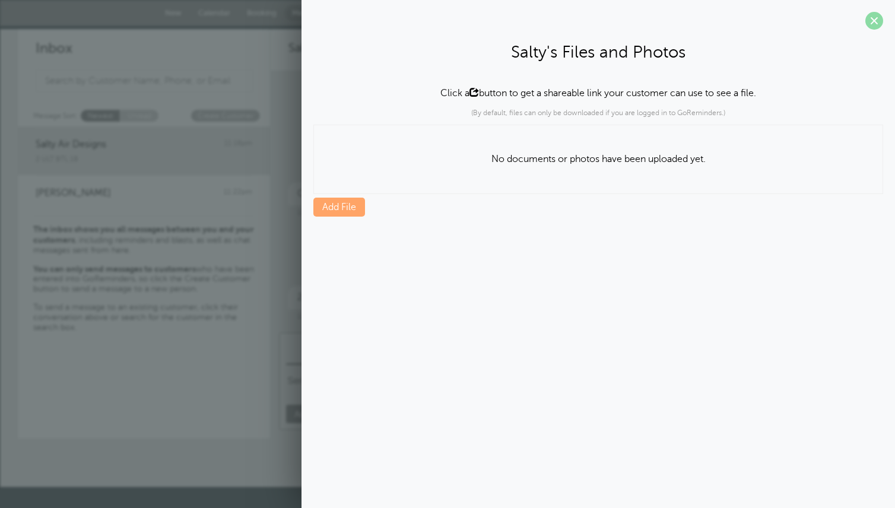
click at [878, 18] on span at bounding box center [874, 21] width 18 height 18
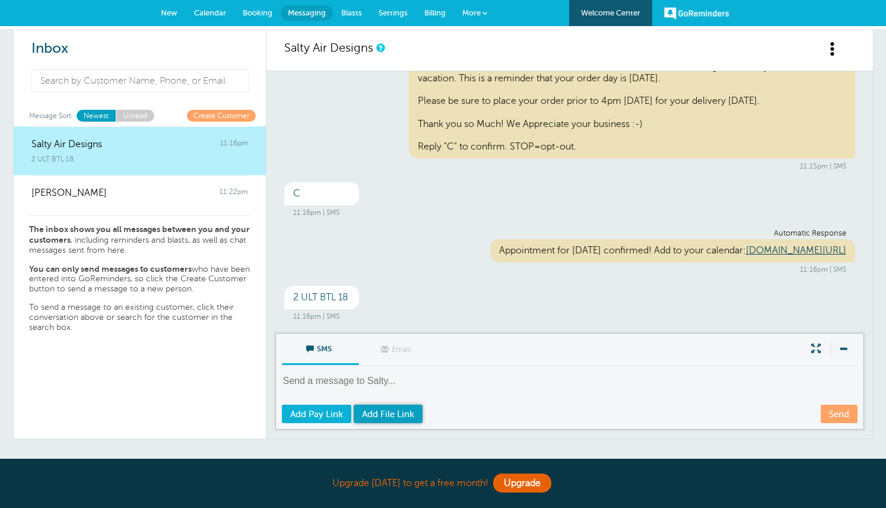
click at [386, 416] on span "Add File Link" at bounding box center [388, 413] width 52 height 9
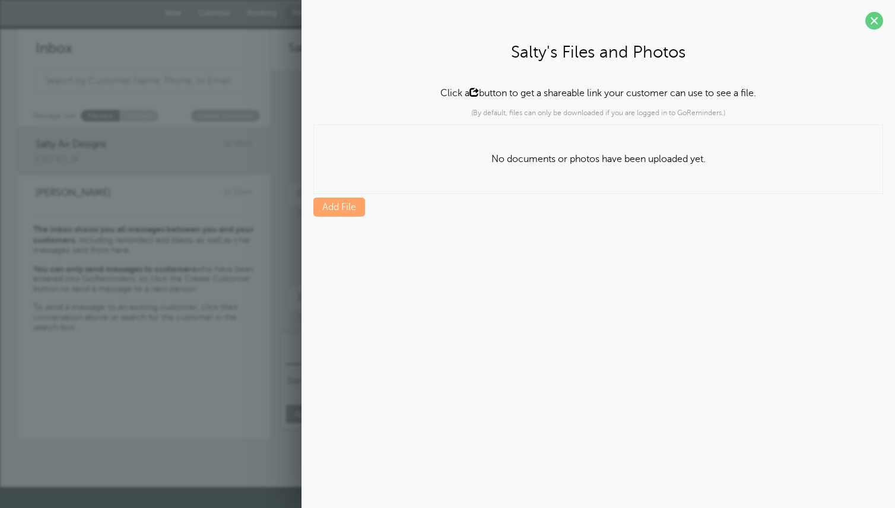
click at [339, 202] on link "Add File" at bounding box center [339, 207] width 52 height 19
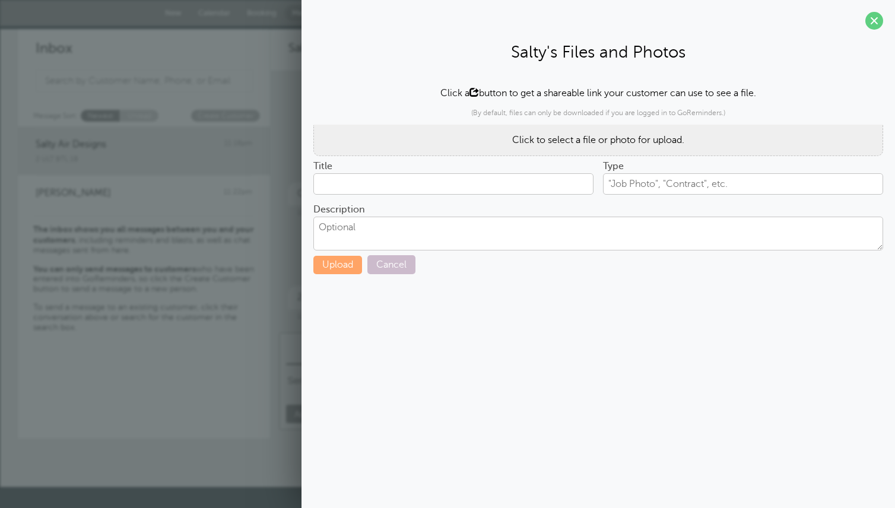
type input "SCP Product Price List. complete.xlsx"
click at [335, 227] on textarea "Description" at bounding box center [598, 233] width 570 height 33
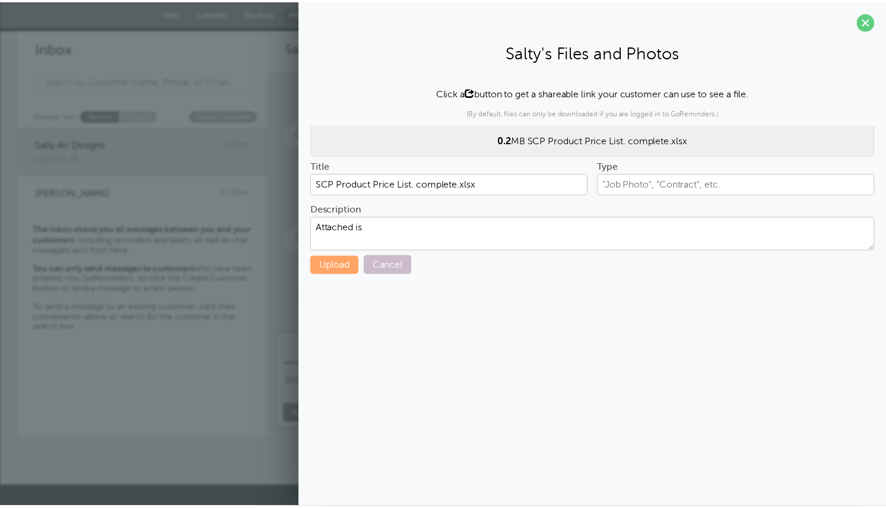
scroll to position [12, 0]
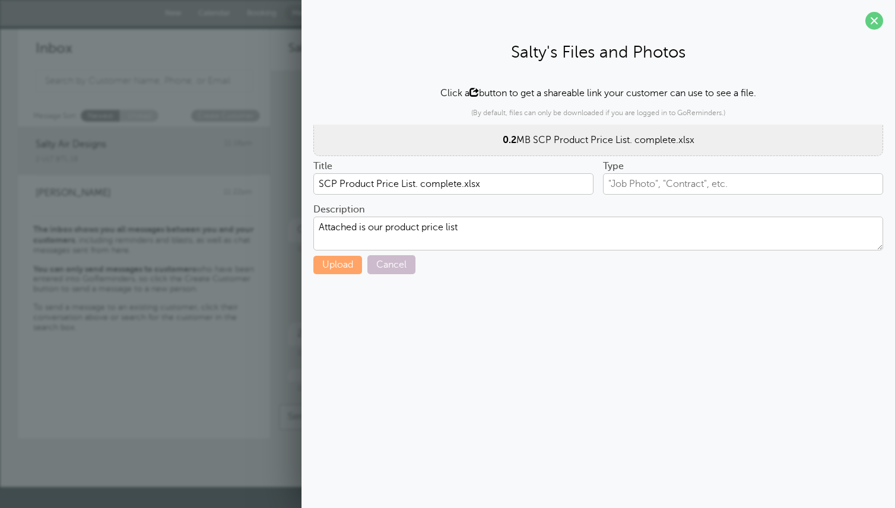
click at [387, 225] on textarea "Attached is our product price list" at bounding box center [598, 233] width 570 height 33
type textarea "Attached is our complete product price list"
click at [335, 267] on button "Upload" at bounding box center [337, 265] width 49 height 18
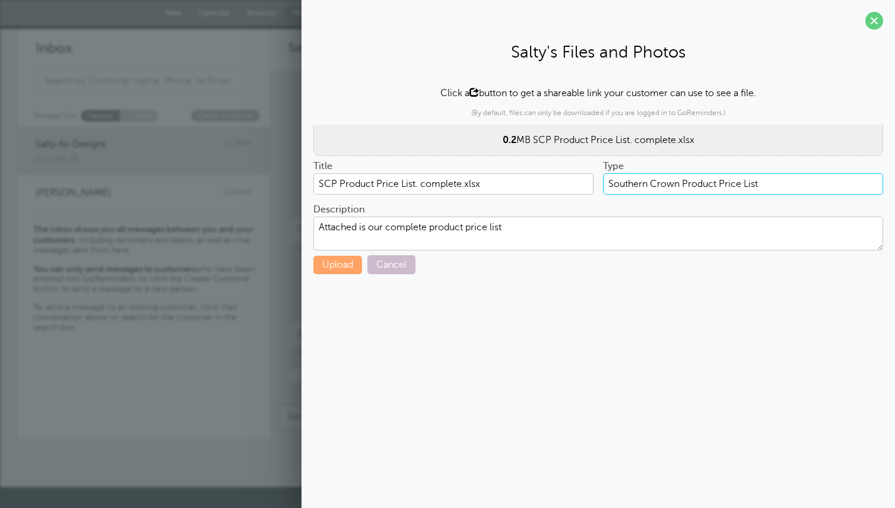
type input "Southern Crown Product Price List"
click at [456, 325] on div "Salty's Files and Photos Click a button to get a shareable link your customer c…" at bounding box center [597, 254] width 593 height 508
click at [336, 265] on button "Upload" at bounding box center [337, 265] width 49 height 18
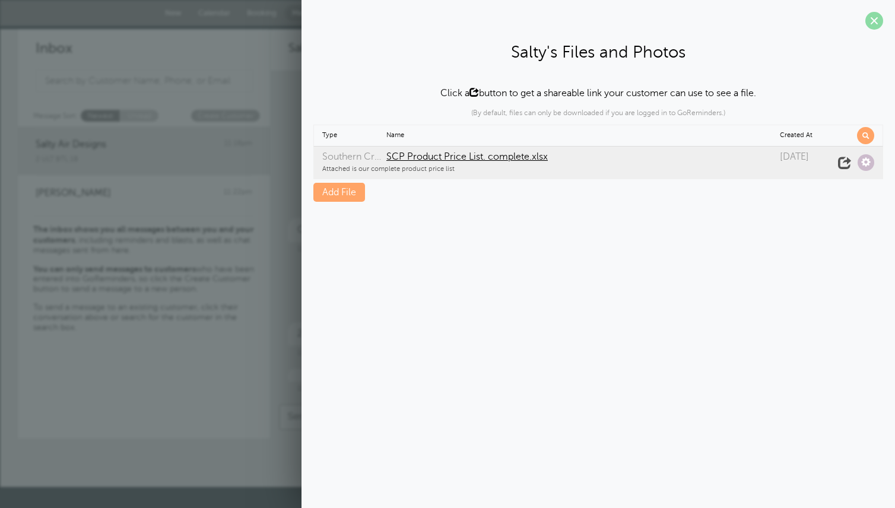
click at [878, 18] on span at bounding box center [874, 21] width 18 height 18
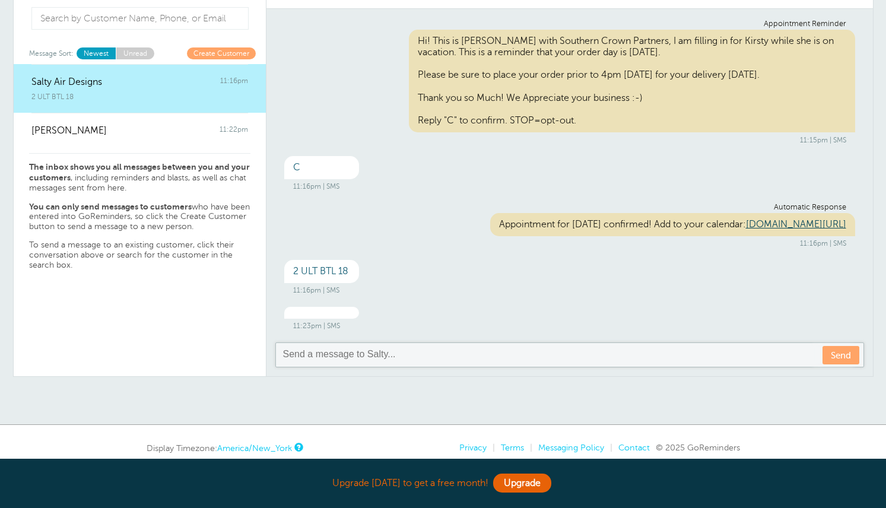
scroll to position [0, 0]
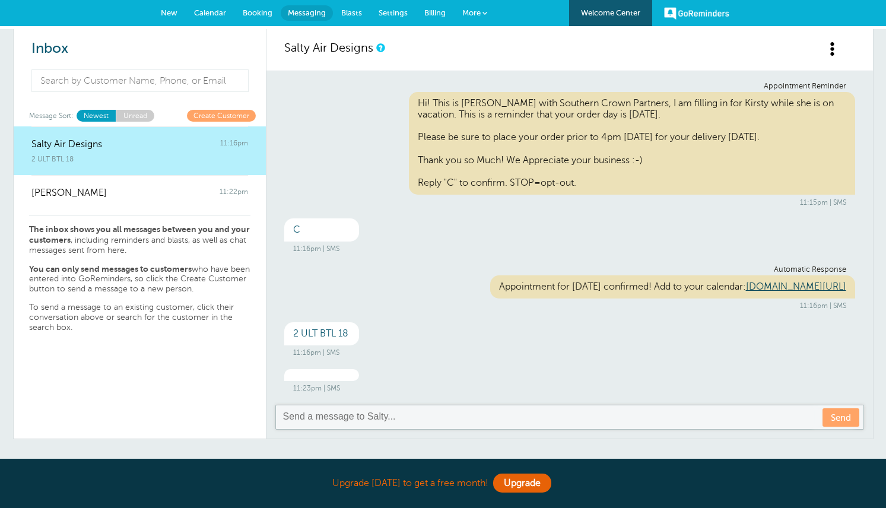
click at [600, 373] on div "11:23pm | SMS" at bounding box center [569, 381] width 571 height 24
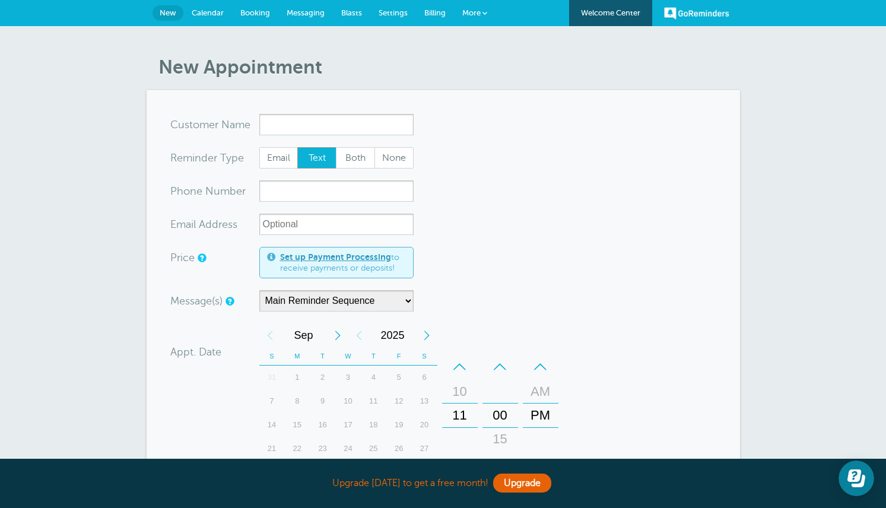
click at [319, 15] on span "Messaging" at bounding box center [306, 12] width 38 height 9
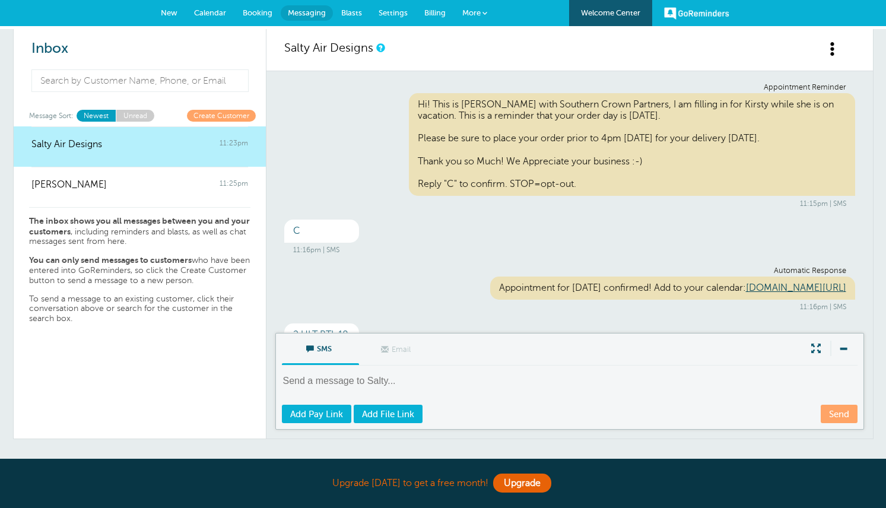
scroll to position [84, 0]
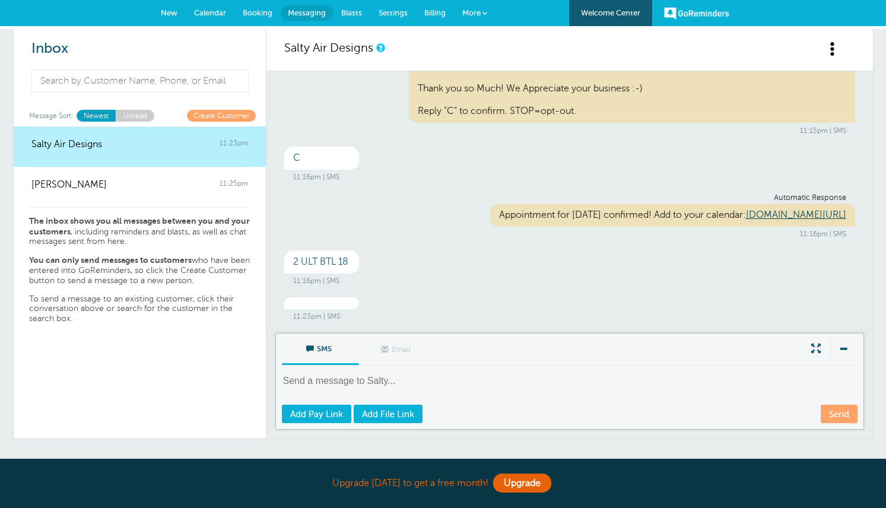
click at [135, 113] on link "Unread" at bounding box center [135, 115] width 39 height 11
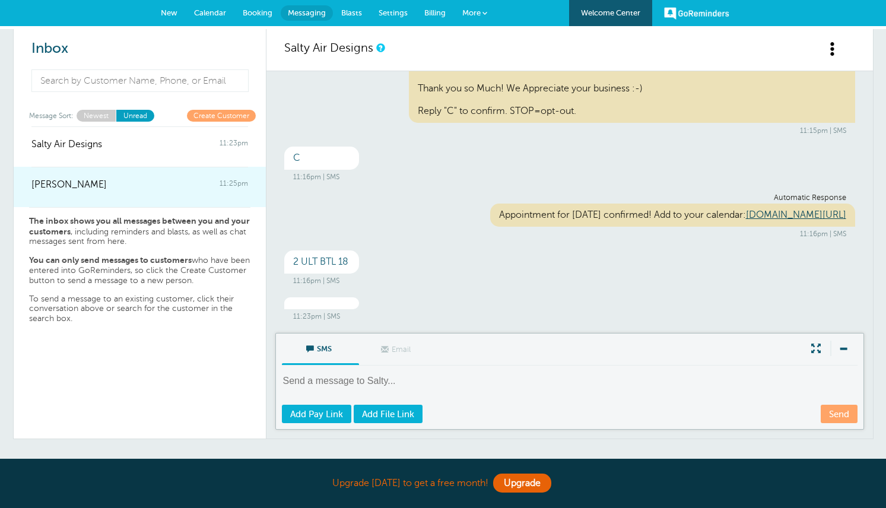
click at [76, 180] on span "[PERSON_NAME]" at bounding box center [68, 184] width 75 height 11
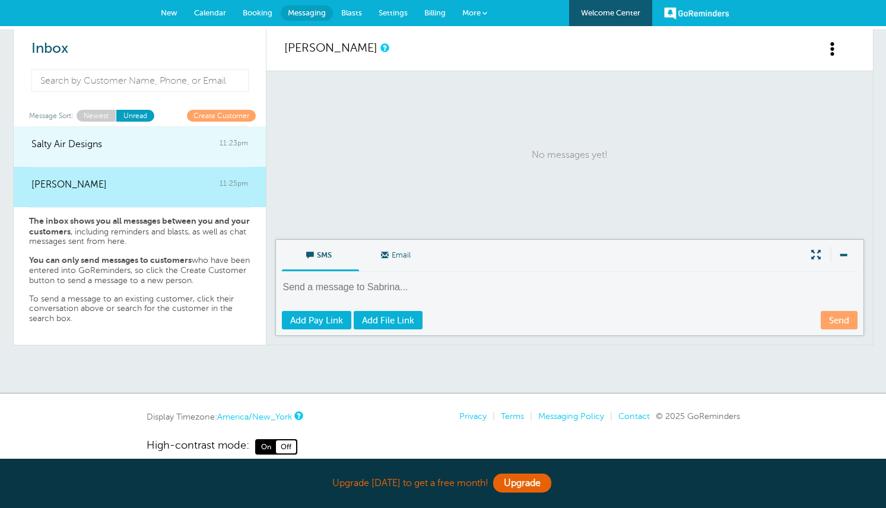
click at [75, 144] on span "Salty Air Designs" at bounding box center [66, 144] width 71 height 11
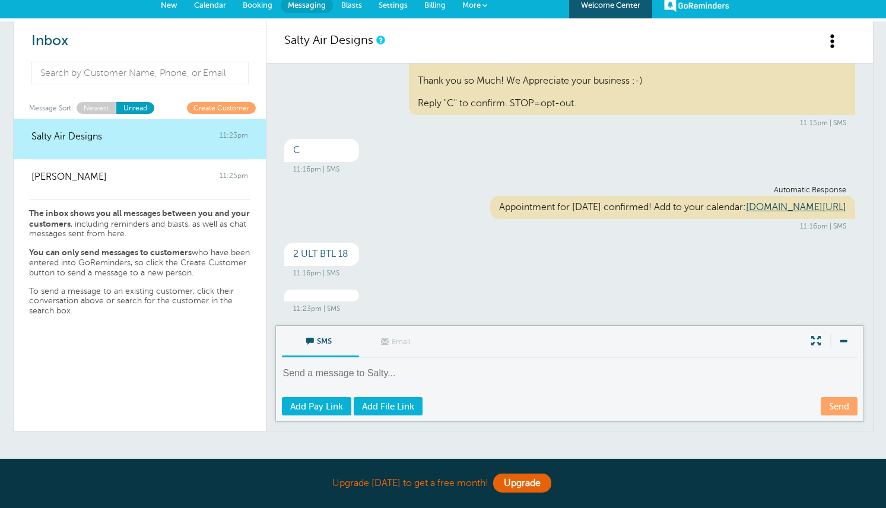
scroll to position [0, 0]
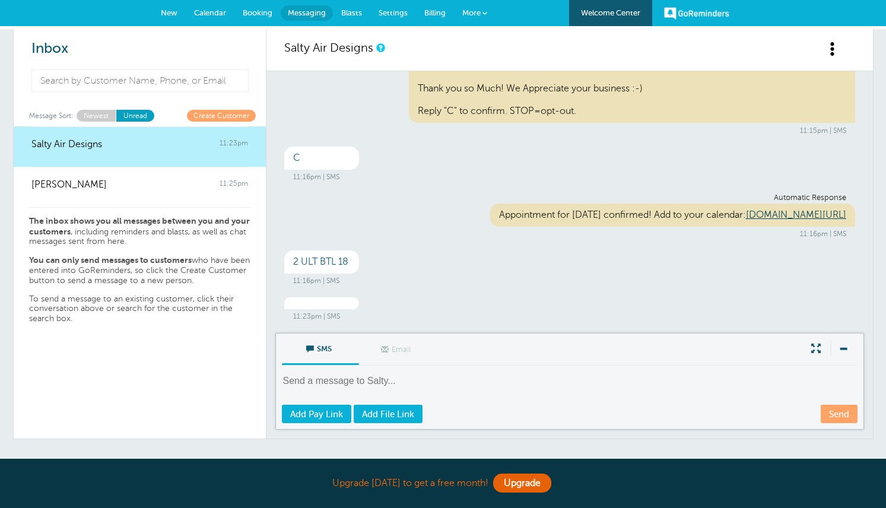
click at [99, 115] on link "Newest" at bounding box center [96, 115] width 39 height 11
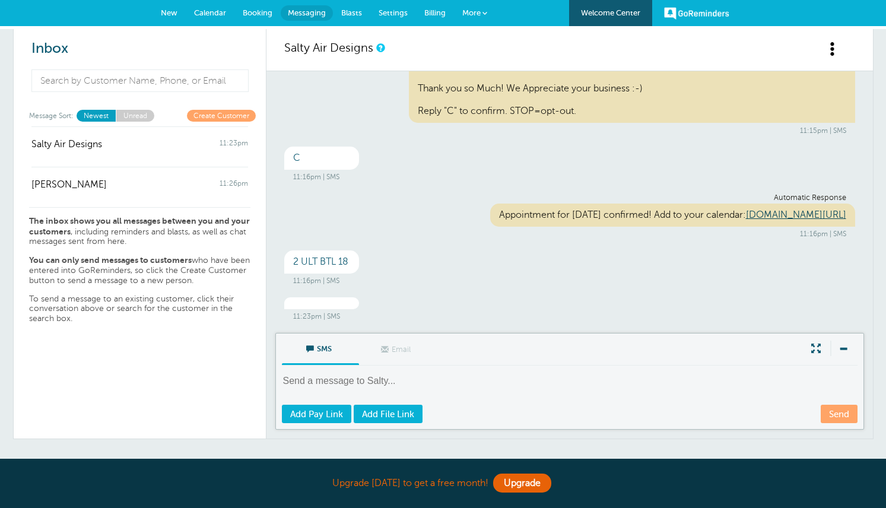
click at [132, 114] on link "Unread" at bounding box center [135, 115] width 39 height 11
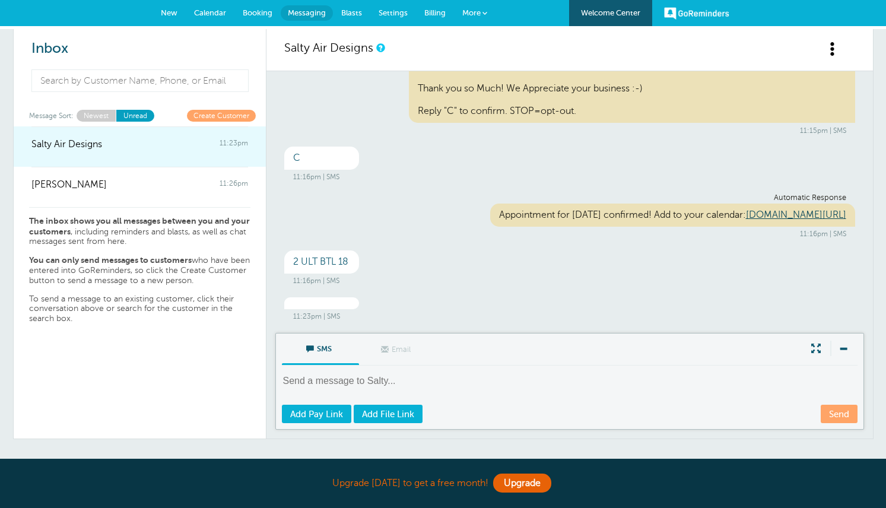
click at [95, 140] on span "Salty Air Designs" at bounding box center [66, 144] width 71 height 11
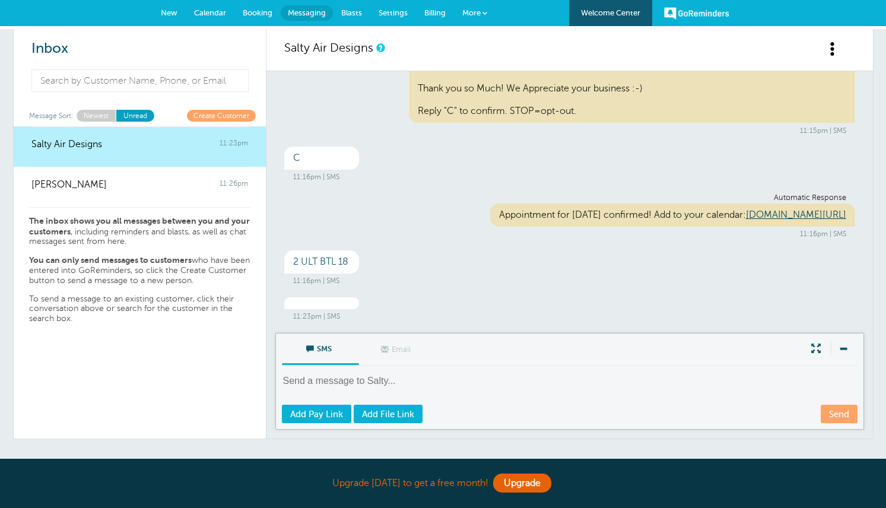
scroll to position [84, 0]
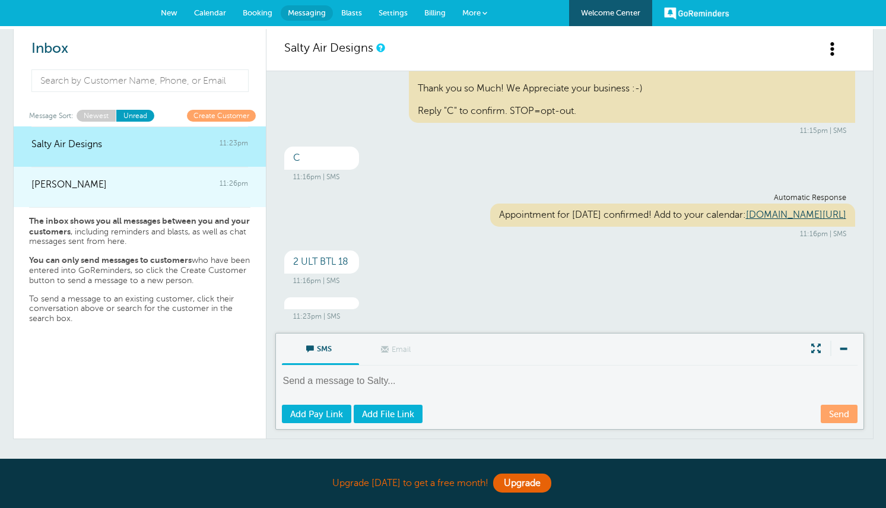
click at [80, 186] on span "[PERSON_NAME]" at bounding box center [68, 184] width 75 height 11
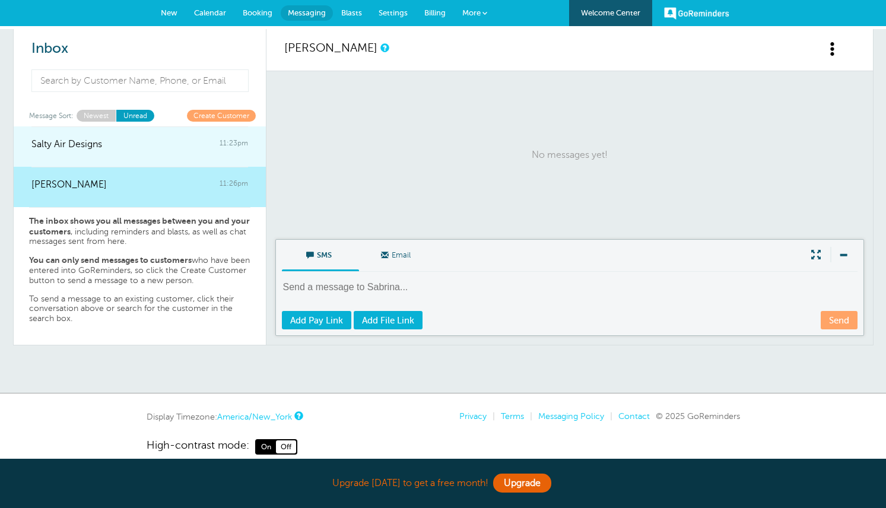
click at [84, 145] on span "Salty Air Designs" at bounding box center [66, 144] width 71 height 11
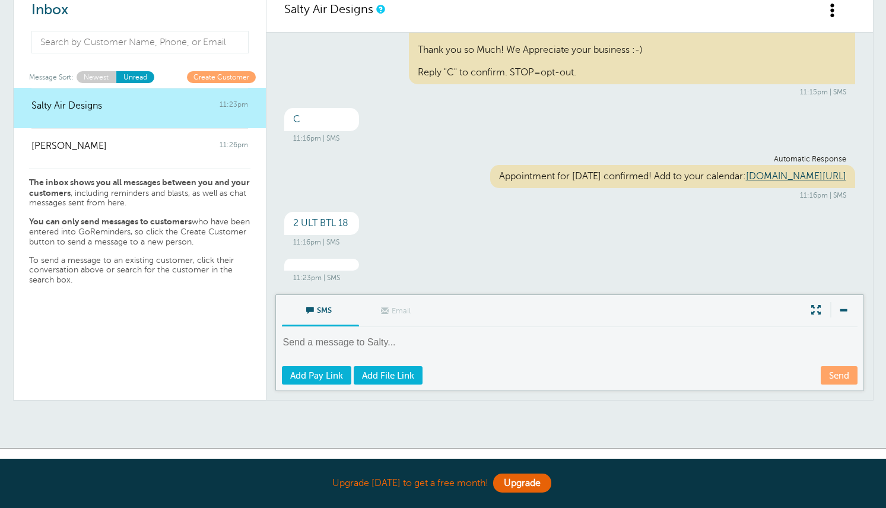
scroll to position [59, 0]
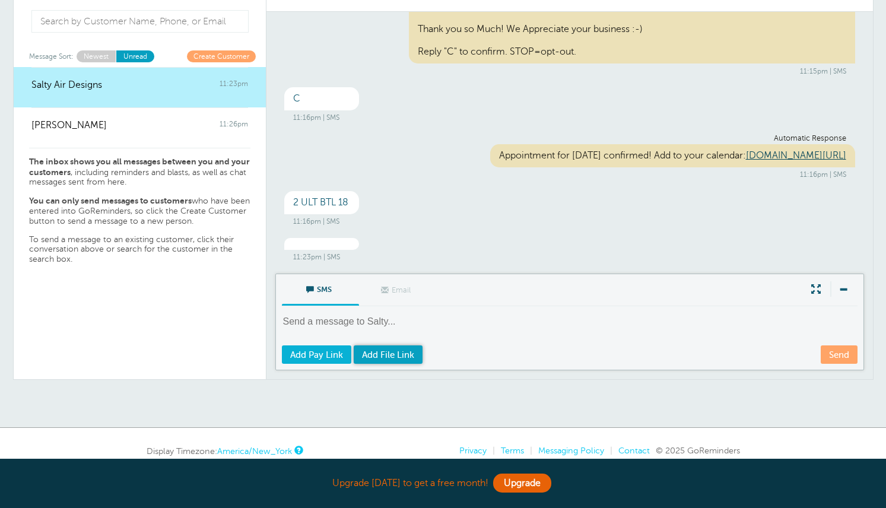
click at [401, 354] on span "Add File Link" at bounding box center [388, 354] width 52 height 9
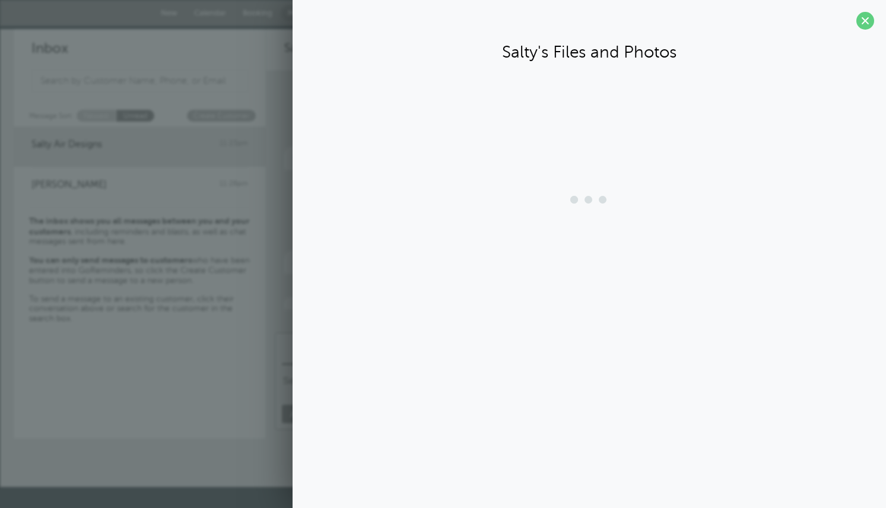
scroll to position [0, 0]
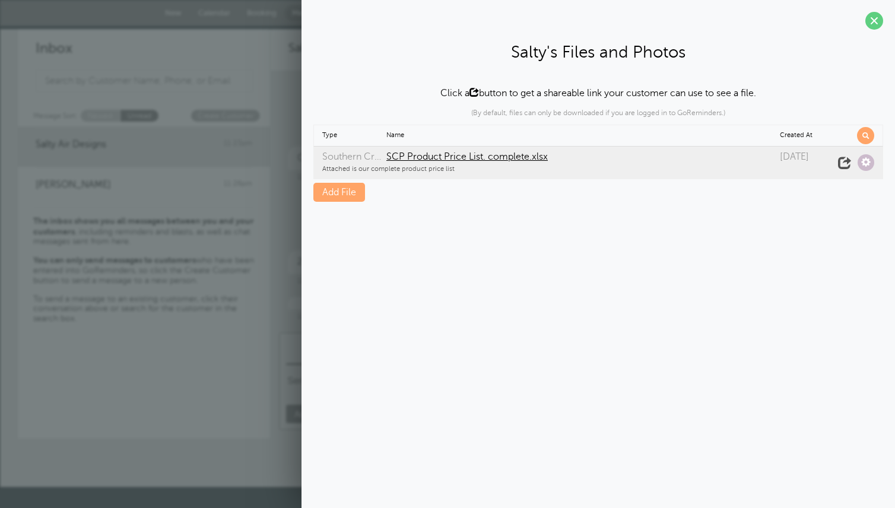
click at [843, 163] on span at bounding box center [844, 162] width 17 height 17
click at [869, 166] on span at bounding box center [865, 162] width 17 height 17
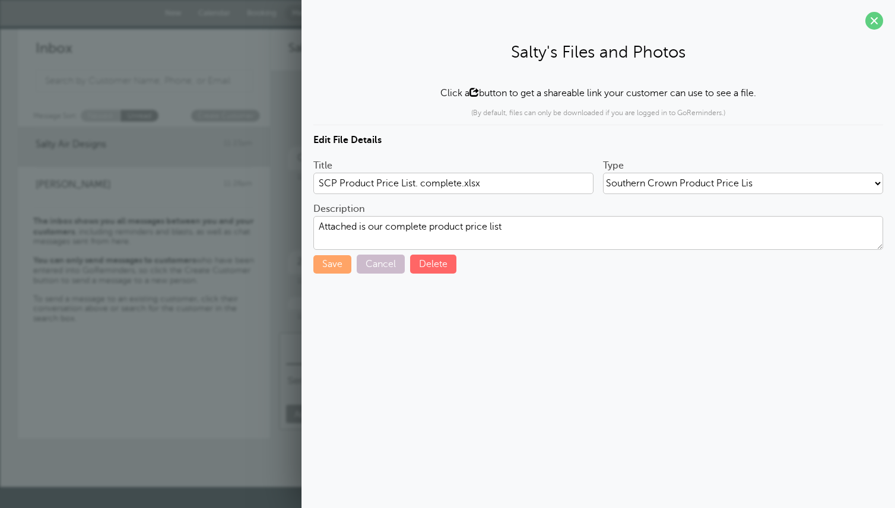
click at [333, 258] on button "Save" at bounding box center [332, 264] width 38 height 18
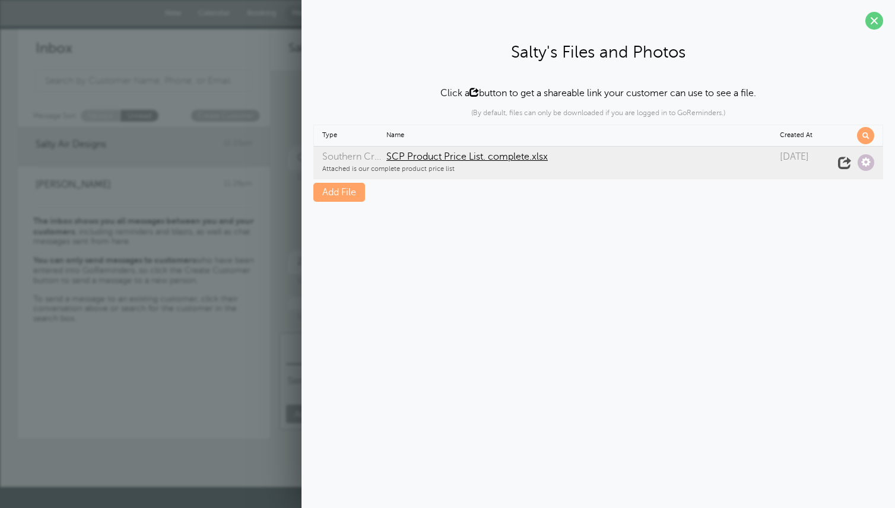
click at [727, 169] on div "Attached is our complete product price list" at bounding box center [576, 168] width 508 height 11
click at [660, 171] on div "Attached is our complete product price list" at bounding box center [576, 168] width 508 height 11
click at [875, 21] on span at bounding box center [874, 21] width 18 height 18
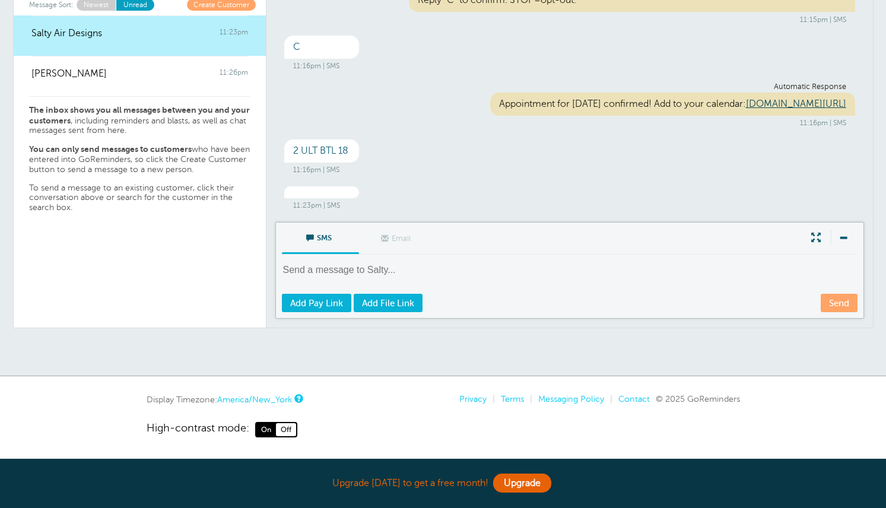
scroll to position [112, 0]
click at [395, 303] on span "Add File Link" at bounding box center [388, 302] width 52 height 9
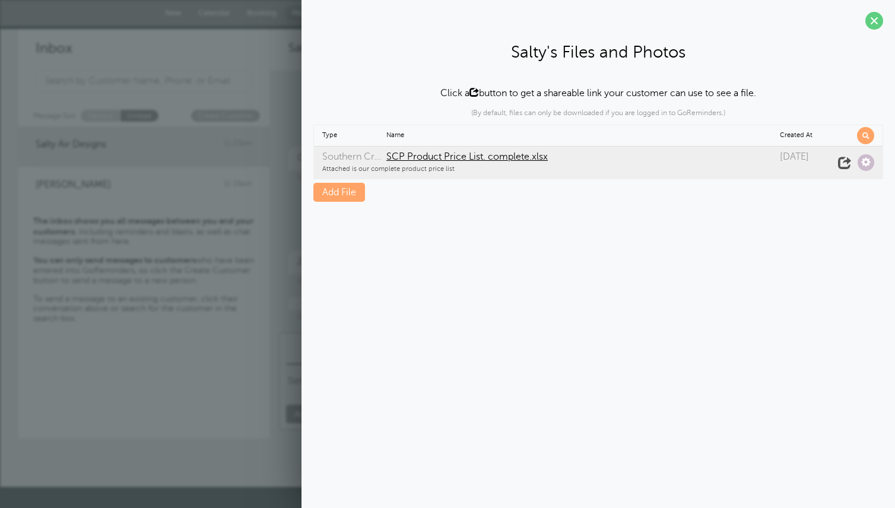
click at [337, 196] on link "Add File" at bounding box center [339, 192] width 52 height 19
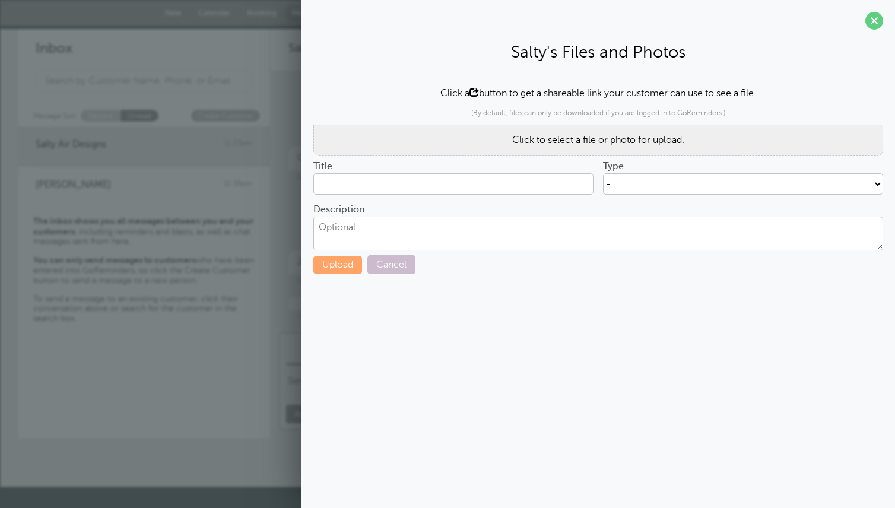
type input "Porch Pounder CHAS GSM Presentation.pdf"
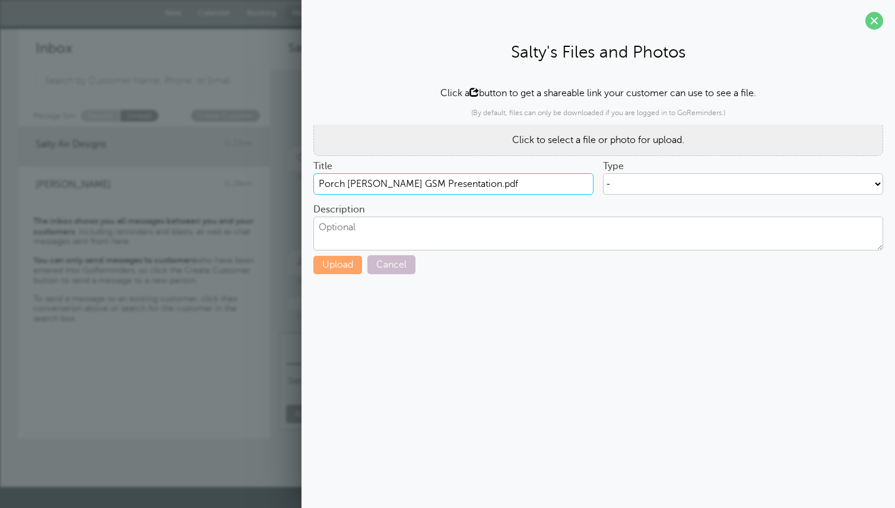
click at [524, 185] on input "Porch Pounder CHAS GSM Presentation.pdf" at bounding box center [453, 183] width 280 height 21
drag, startPoint x: 519, startPoint y: 183, endPoint x: 294, endPoint y: 189, distance: 225.0
click at [294, 189] on body "Upgrade today to get a free month! Upgrade GoReminders Welcome Center New Calen…" at bounding box center [447, 243] width 895 height 487
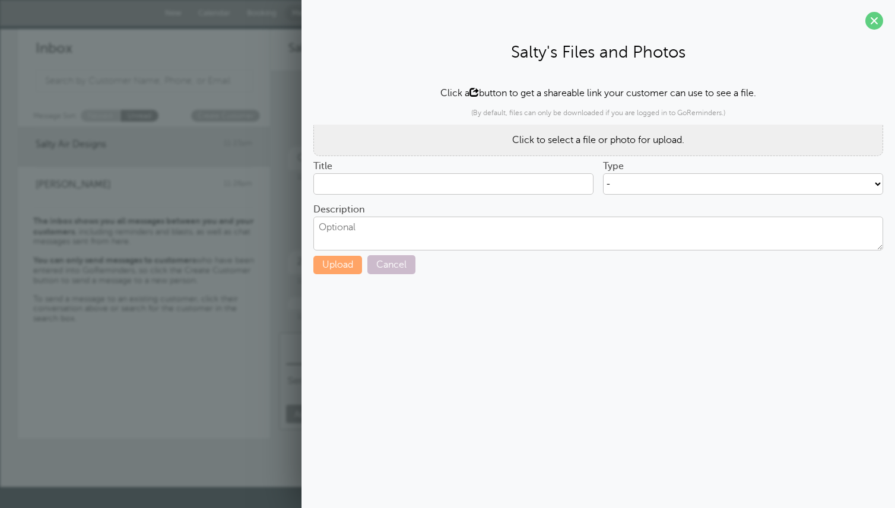
click at [592, 145] on div "Click to select a file or photo for upload." at bounding box center [598, 140] width 570 height 31
click at [871, 20] on span at bounding box center [874, 21] width 18 height 18
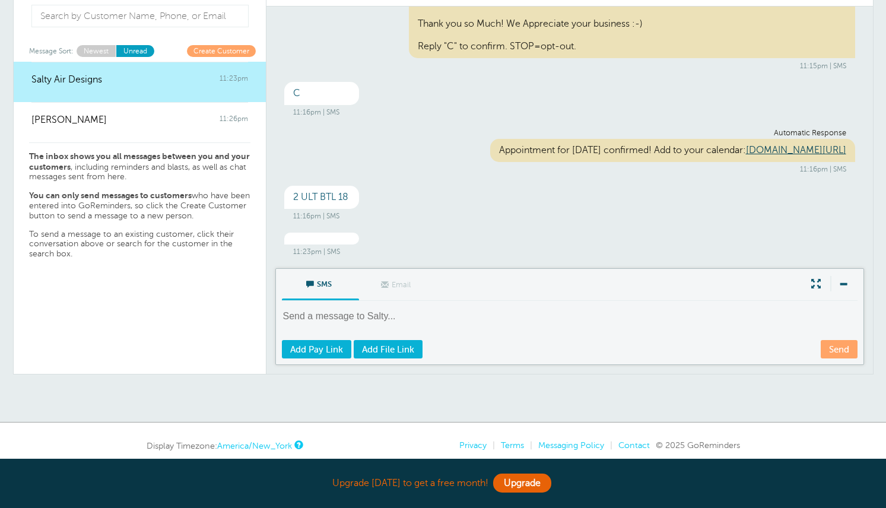
scroll to position [112, 0]
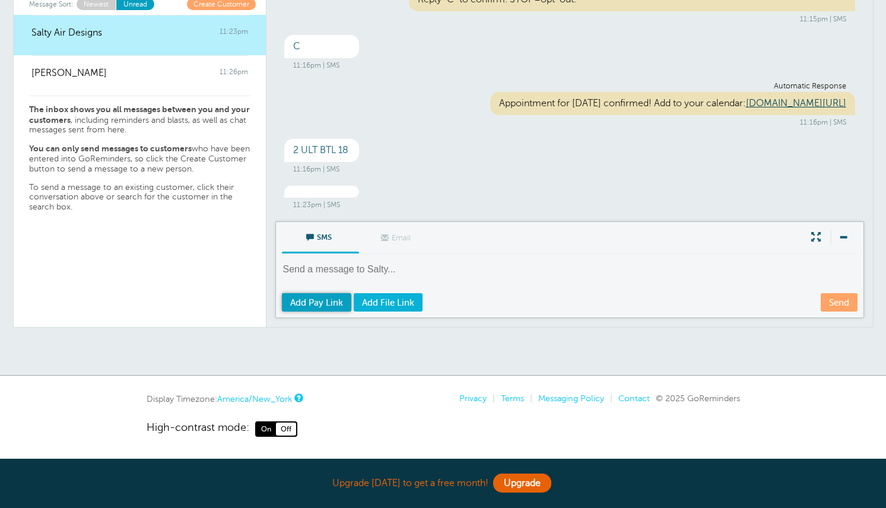
click at [323, 302] on span "Add Pay Link" at bounding box center [316, 302] width 53 height 9
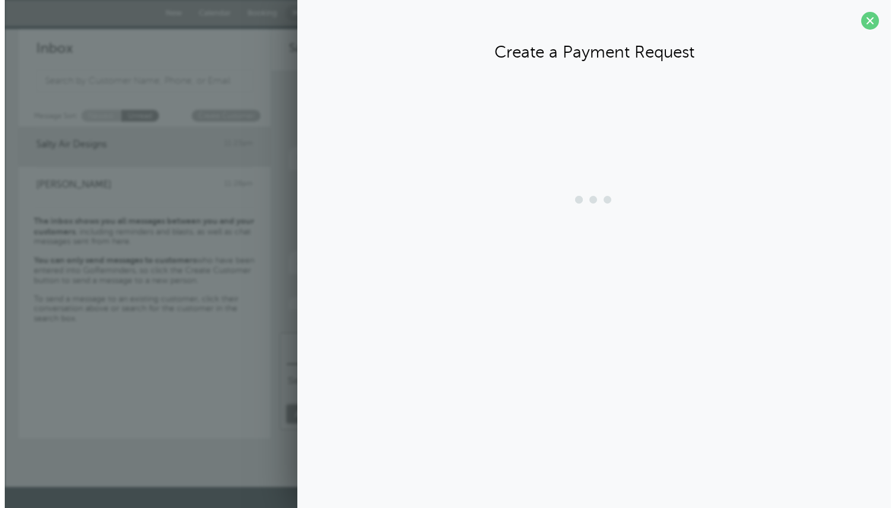
scroll to position [0, 0]
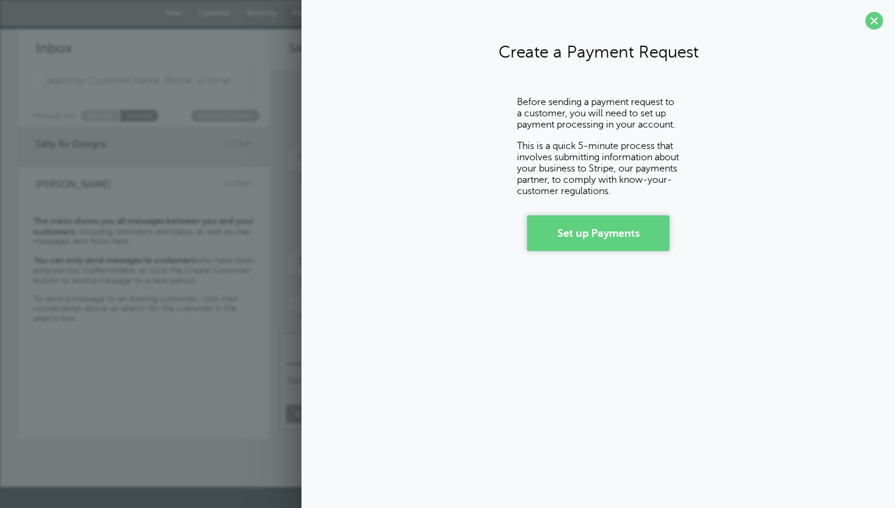
click at [621, 226] on link "Set up Payments" at bounding box center [598, 233] width 142 height 36
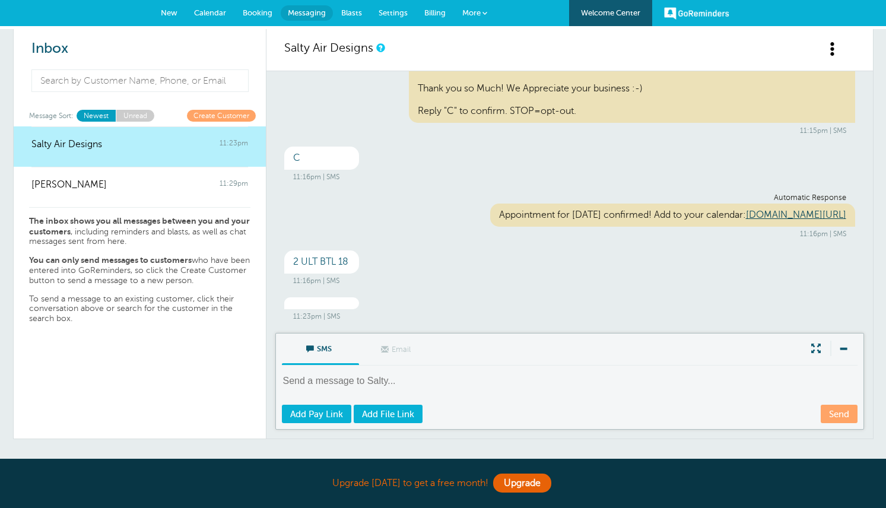
scroll to position [84, 0]
click at [131, 116] on link "Unread" at bounding box center [135, 115] width 39 height 11
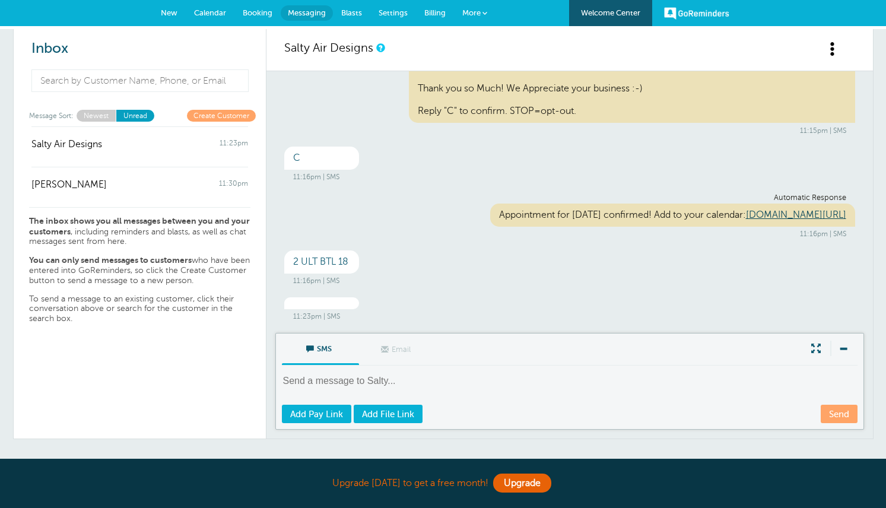
click at [838, 347] on span at bounding box center [842, 348] width 25 height 15
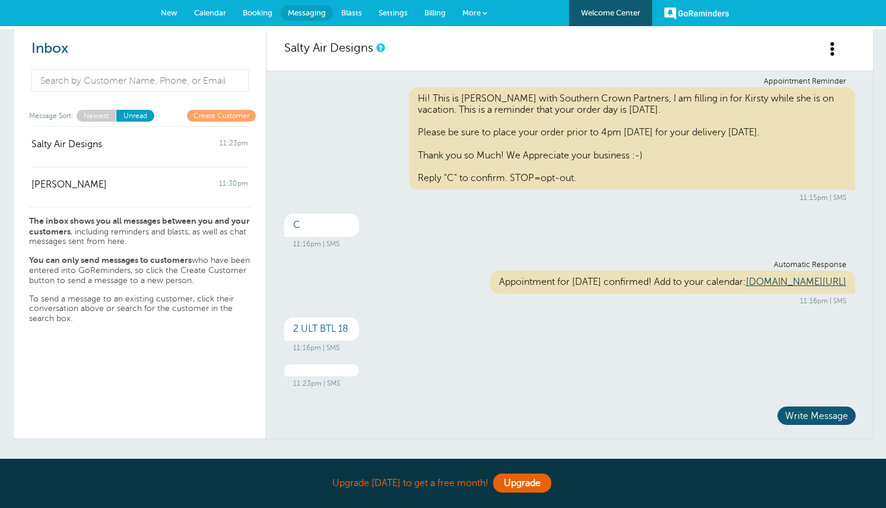
scroll to position [17, 0]
click at [90, 115] on link "Newest" at bounding box center [96, 115] width 39 height 11
